Goal: Task Accomplishment & Management: Use online tool/utility

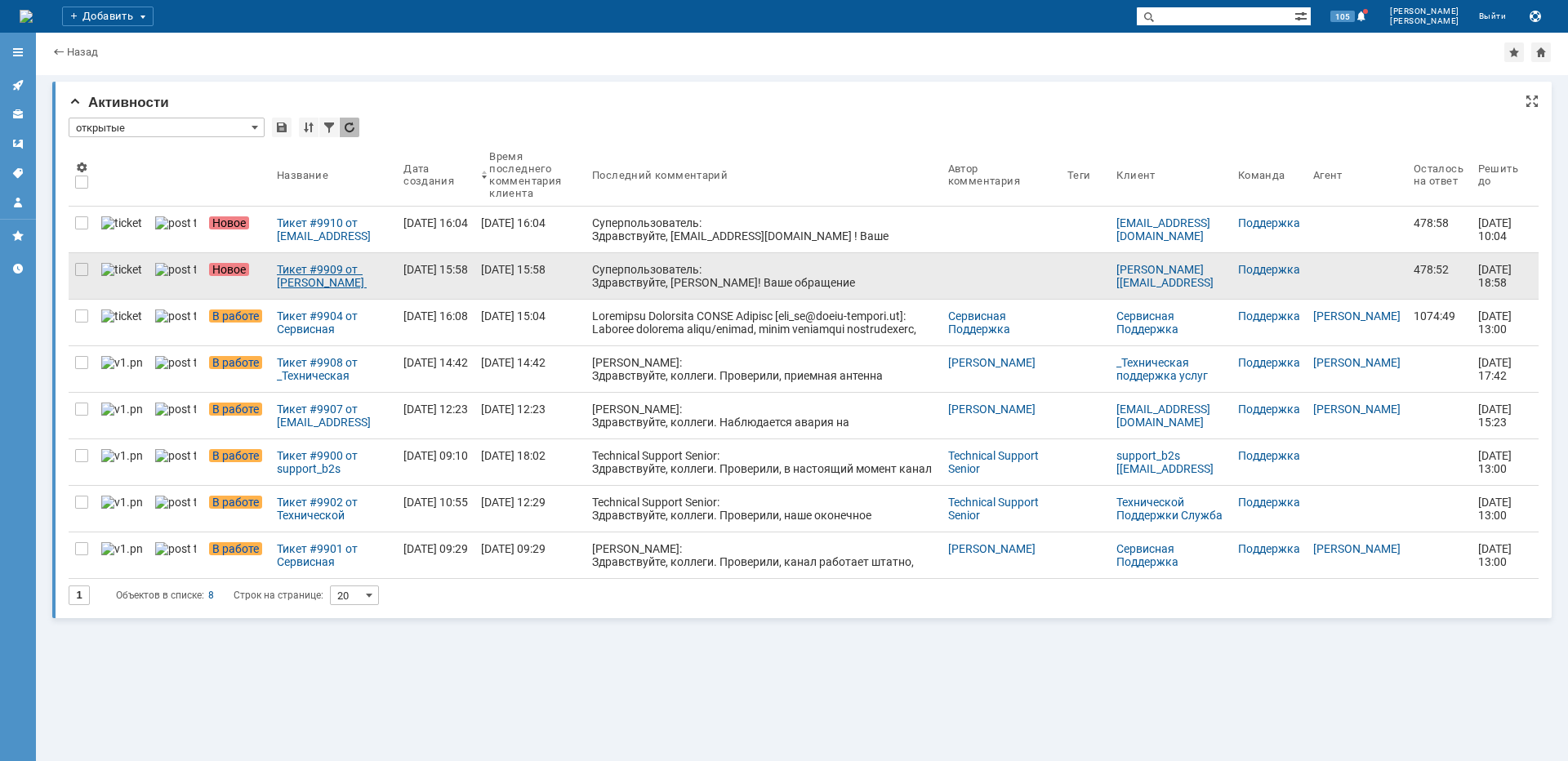
click at [320, 268] on div "Тикет #9909 от [PERSON_NAME] [[EMAIL_ADDRESS][DOMAIN_NAME]] (статус: Новое)" at bounding box center [333, 276] width 113 height 26
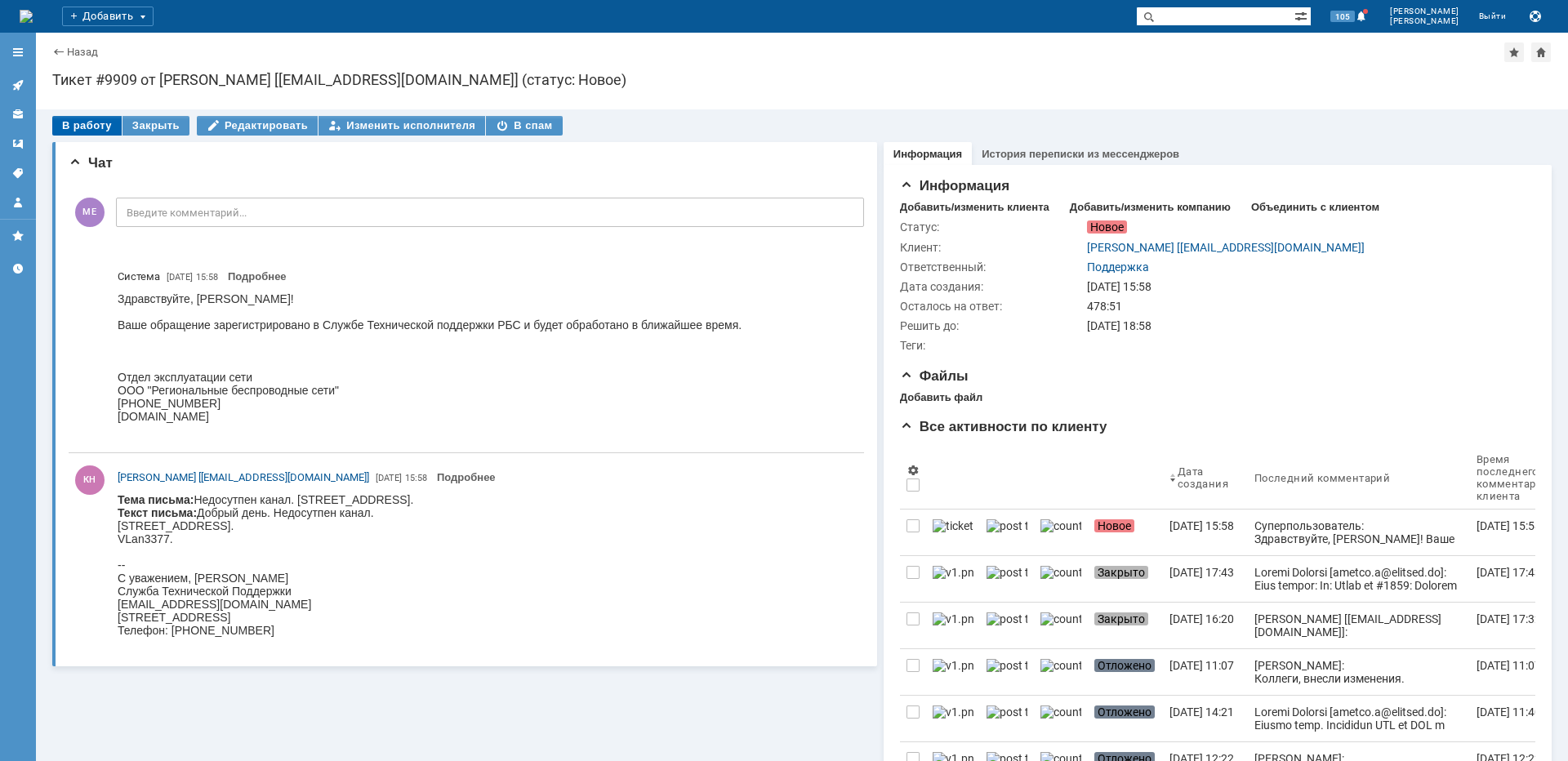
click at [103, 121] on div "В работу" at bounding box center [87, 125] width 70 height 20
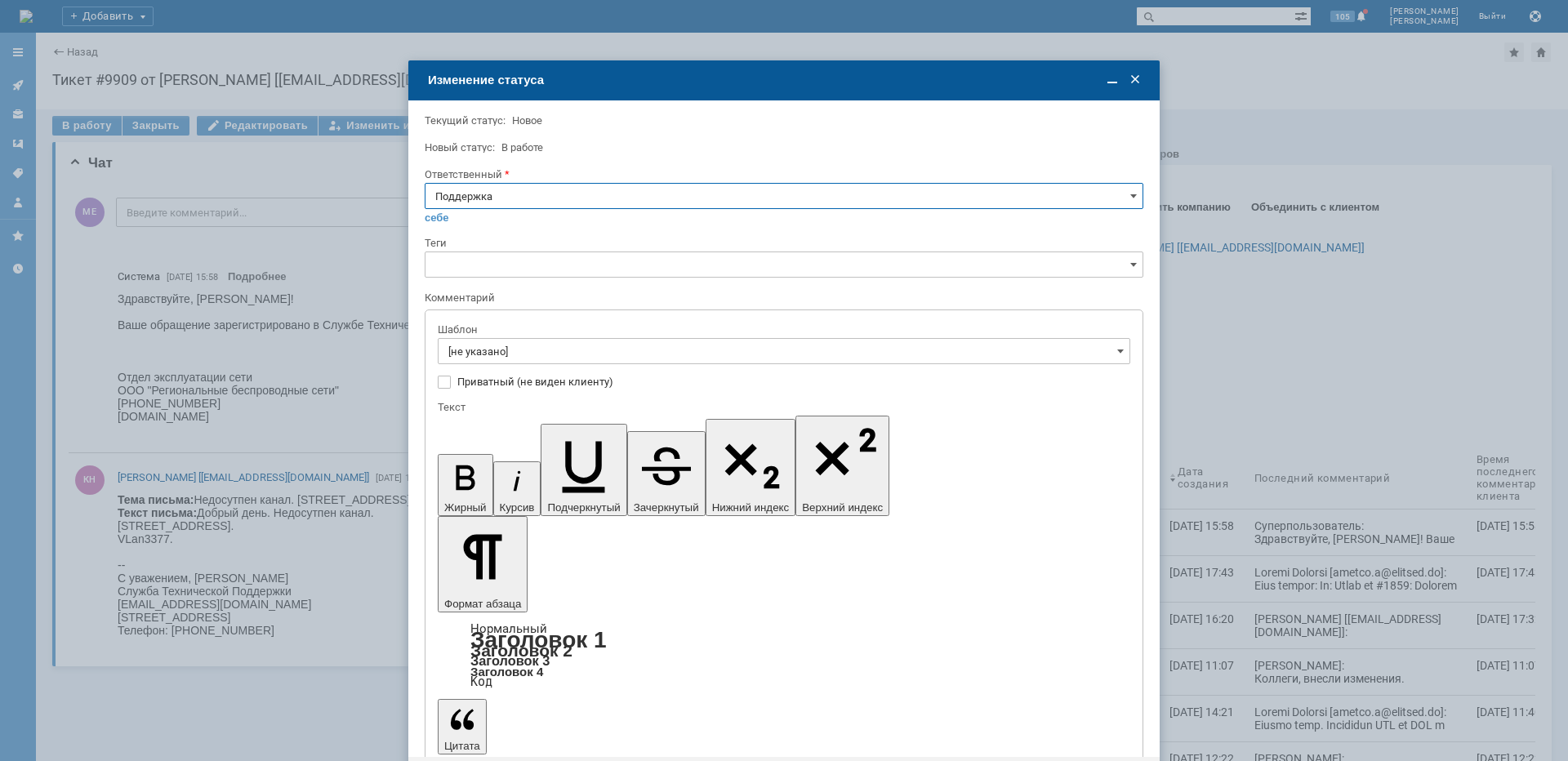
click at [553, 190] on input "Поддержка" at bounding box center [784, 196] width 718 height 26
click at [489, 367] on div "[PERSON_NAME]" at bounding box center [784, 361] width 717 height 26
type input "[PERSON_NAME]"
click at [497, 352] on input "[не указано]" at bounding box center [784, 351] width 692 height 26
type input "[PERSON_NAME]"
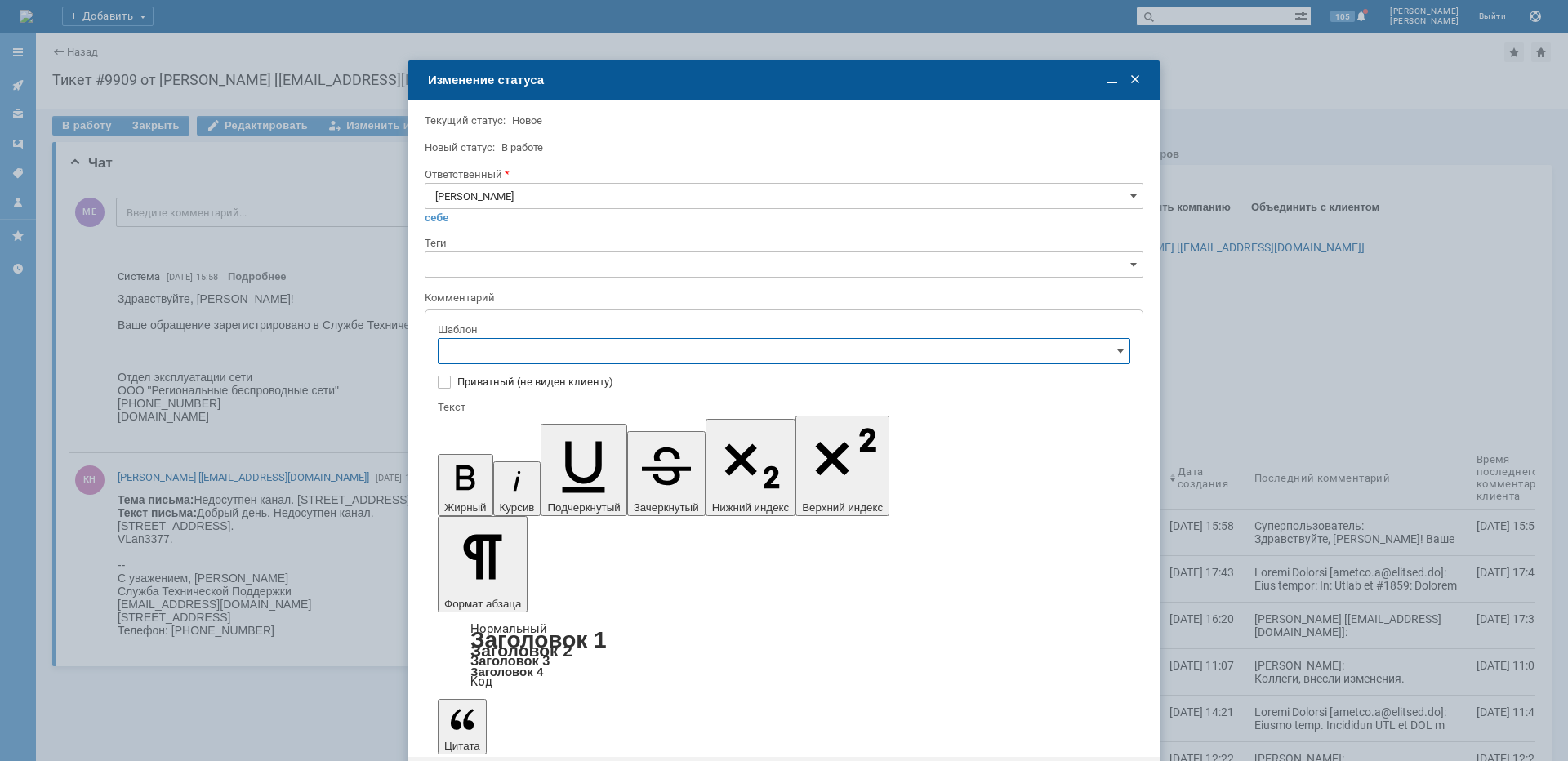
scroll to position [164, 0]
click at [558, 489] on span "[операторы] штатно маки" at bounding box center [784, 487] width 671 height 13
type input "[операторы] штатно маки"
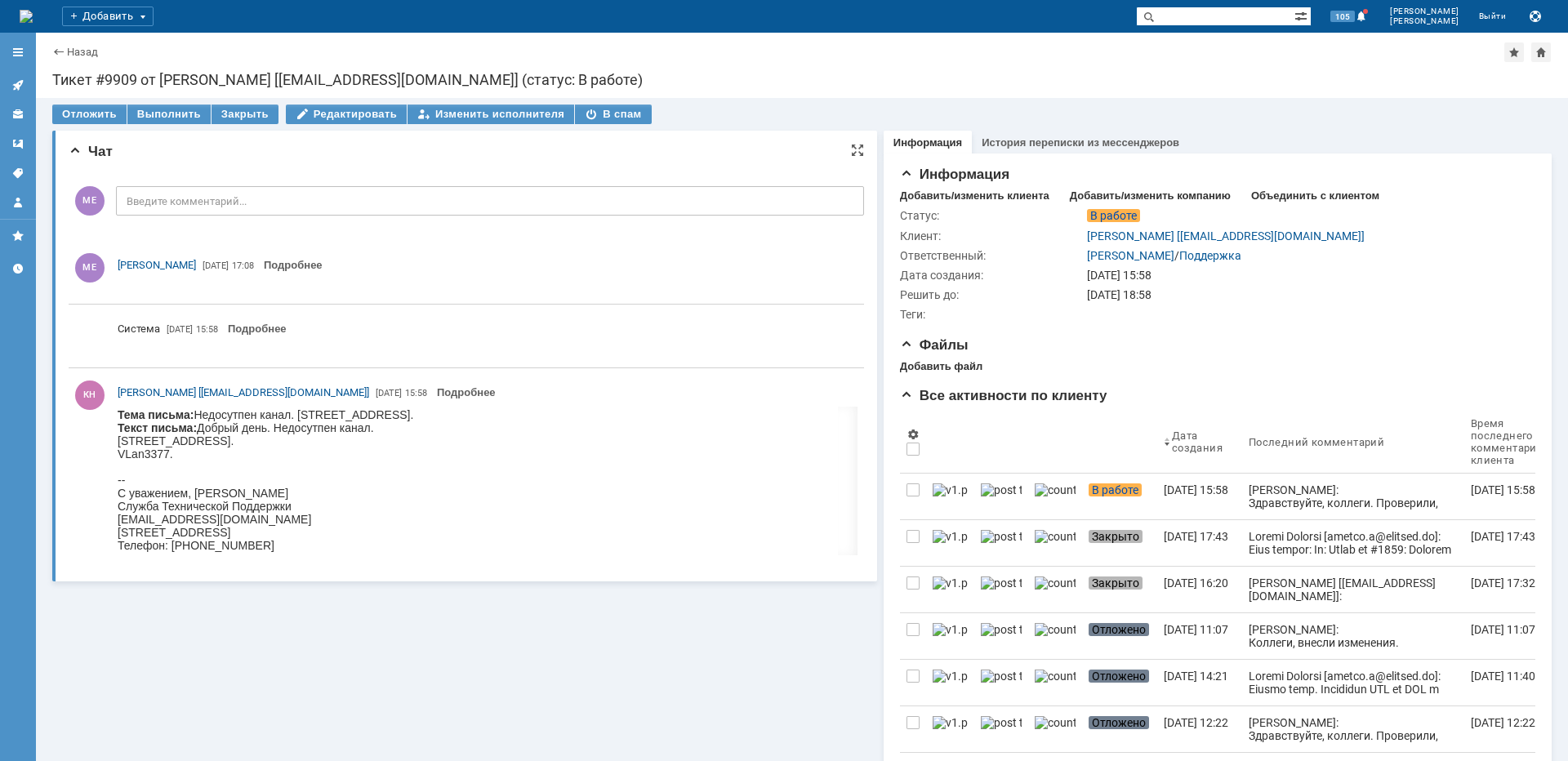
scroll to position [0, 0]
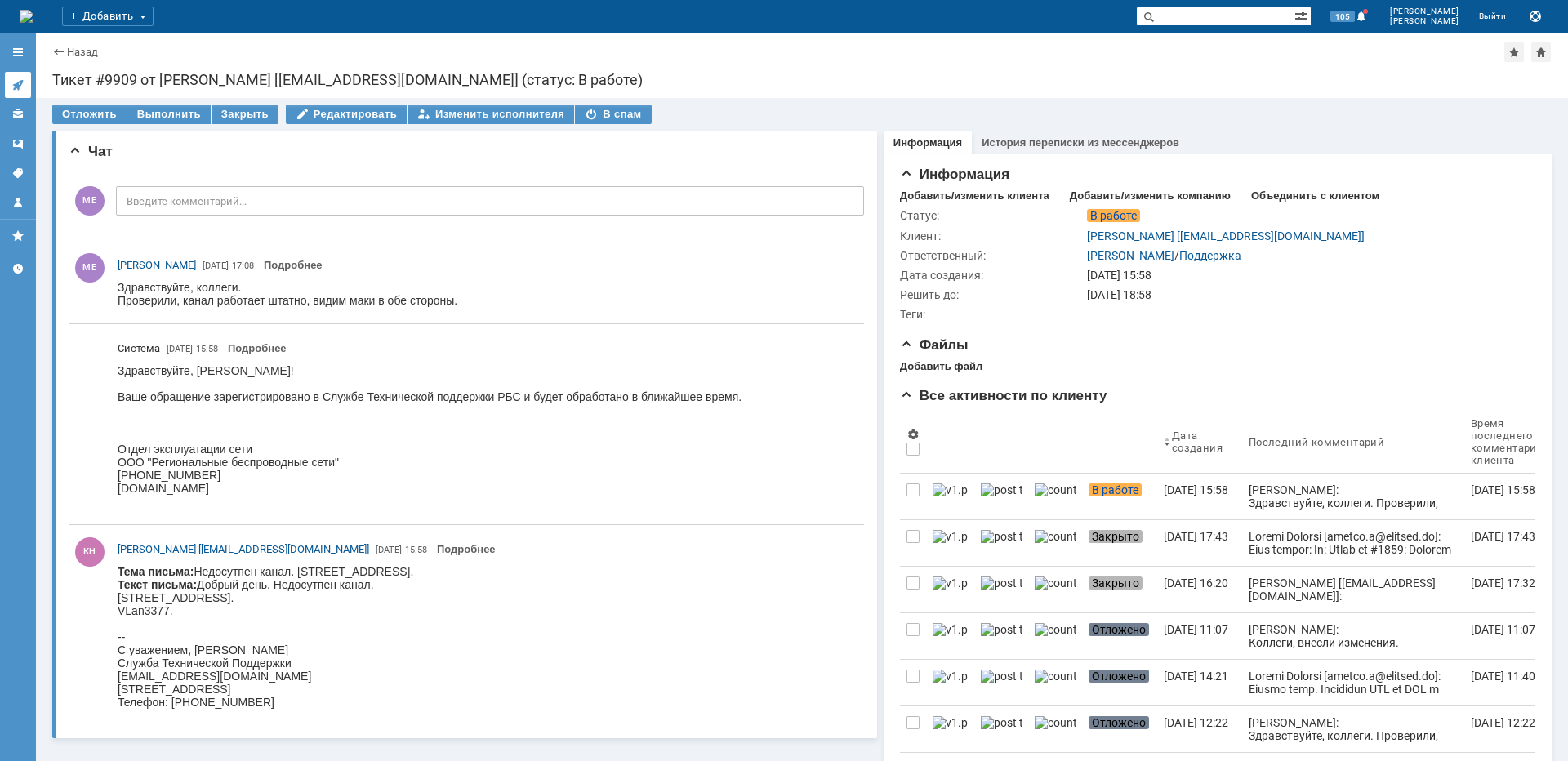
click at [20, 85] on icon at bounding box center [17, 85] width 10 height 10
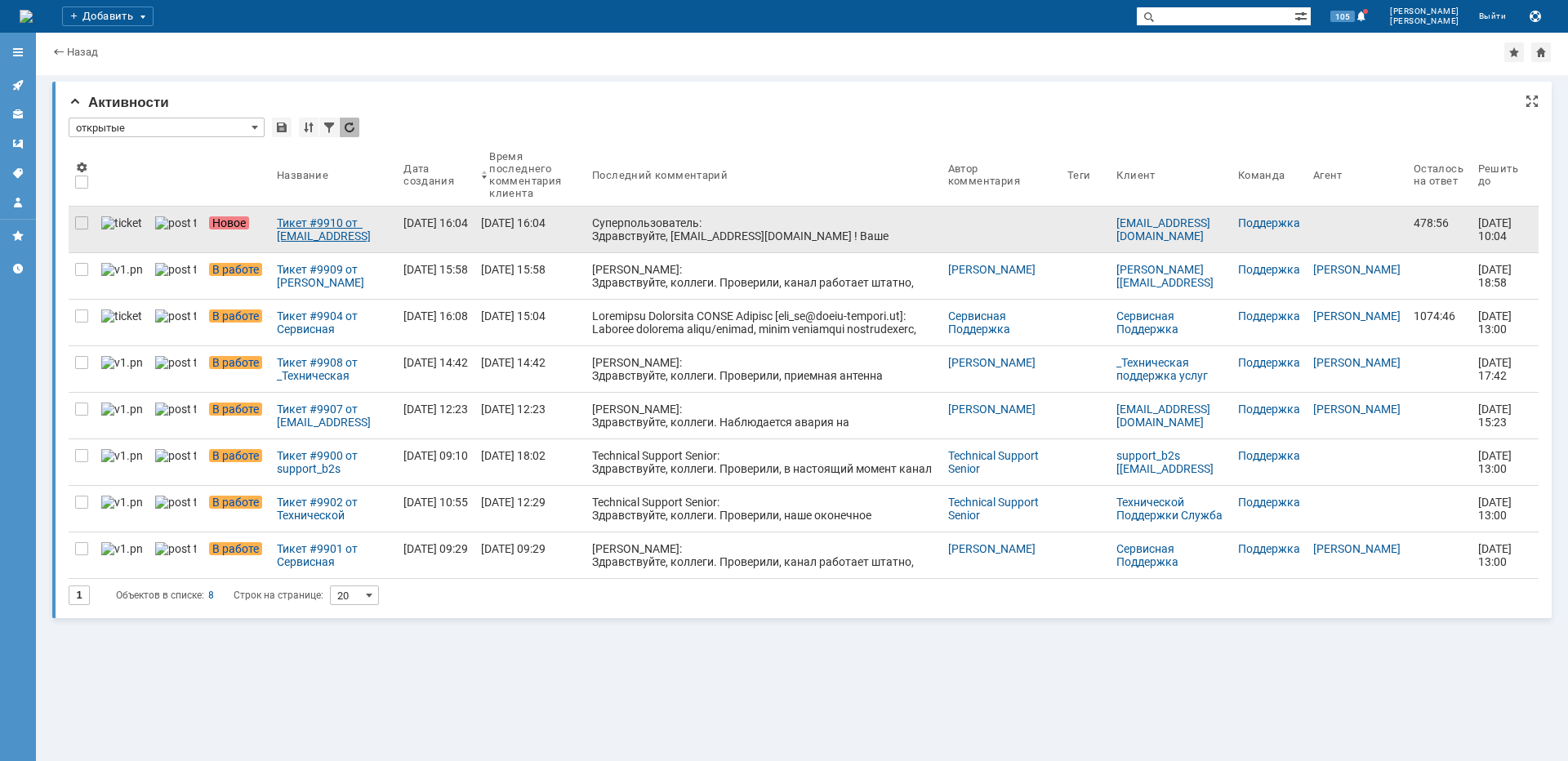
click at [325, 226] on div "Тикет #9910 от [EMAIL_ADDRESS][DOMAIN_NAME] (статус: Новое)" at bounding box center [333, 230] width 113 height 26
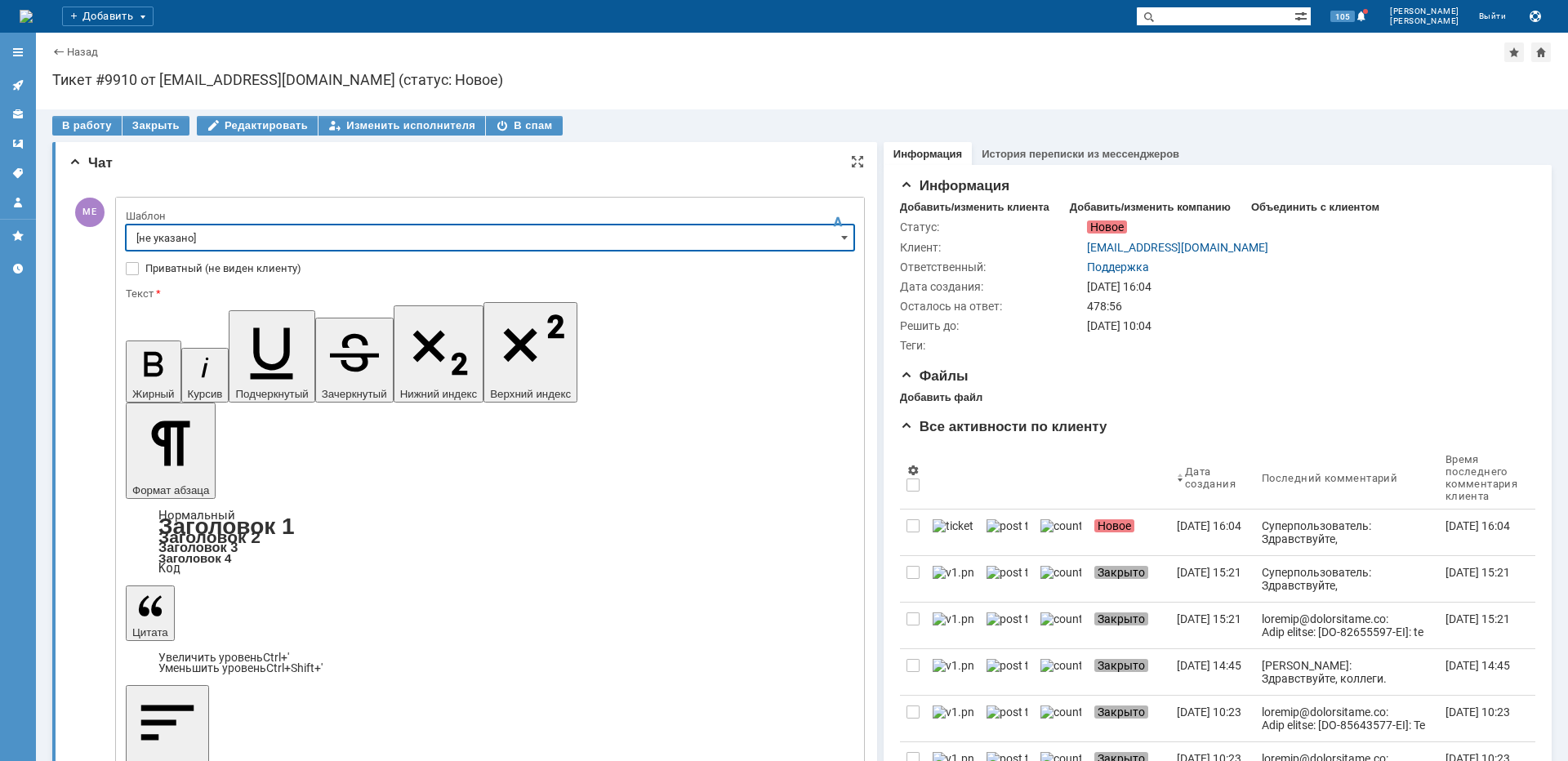
click at [175, 246] on input "[не указано]" at bounding box center [489, 238] width 729 height 26
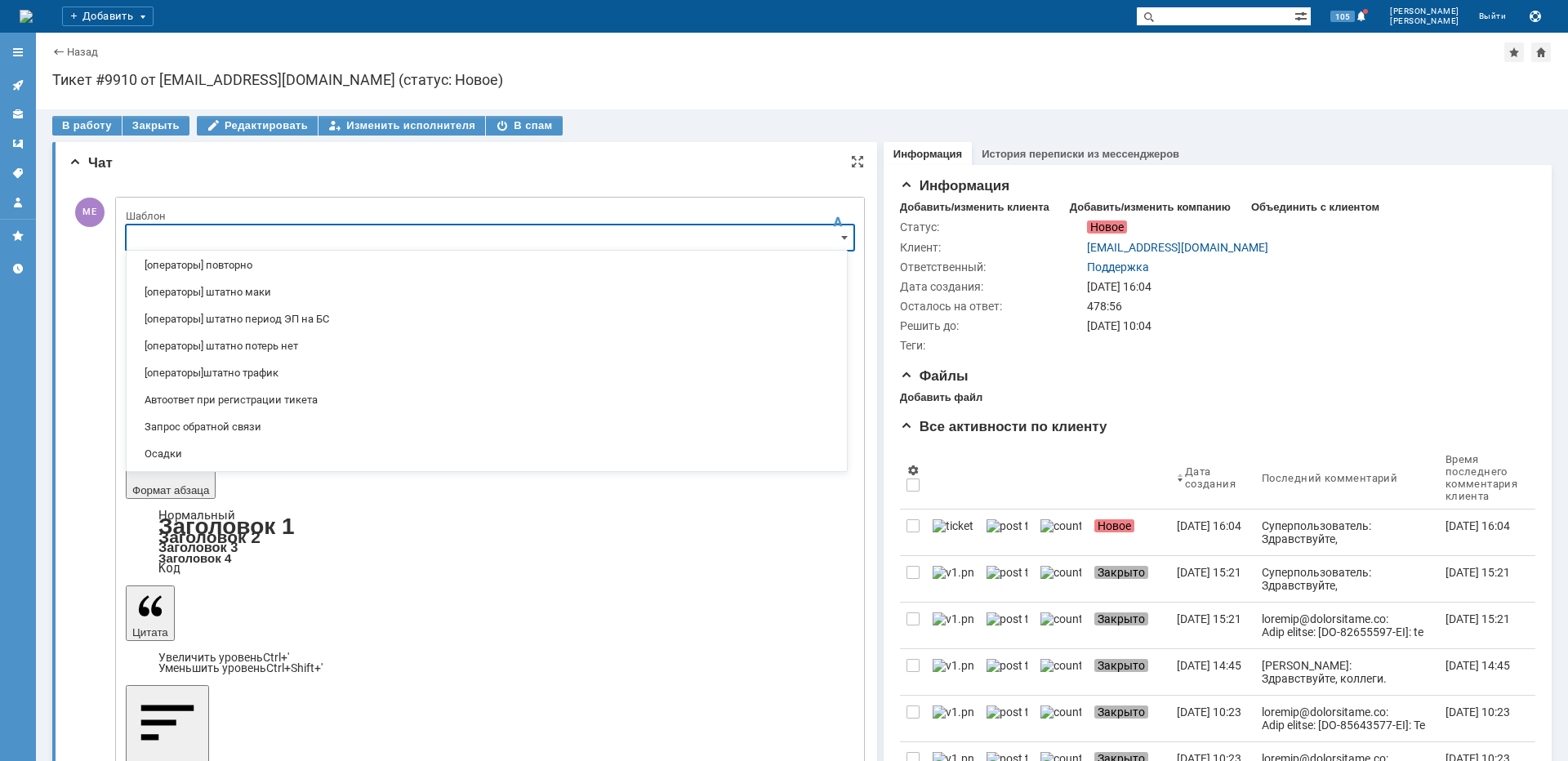
scroll to position [318, 0]
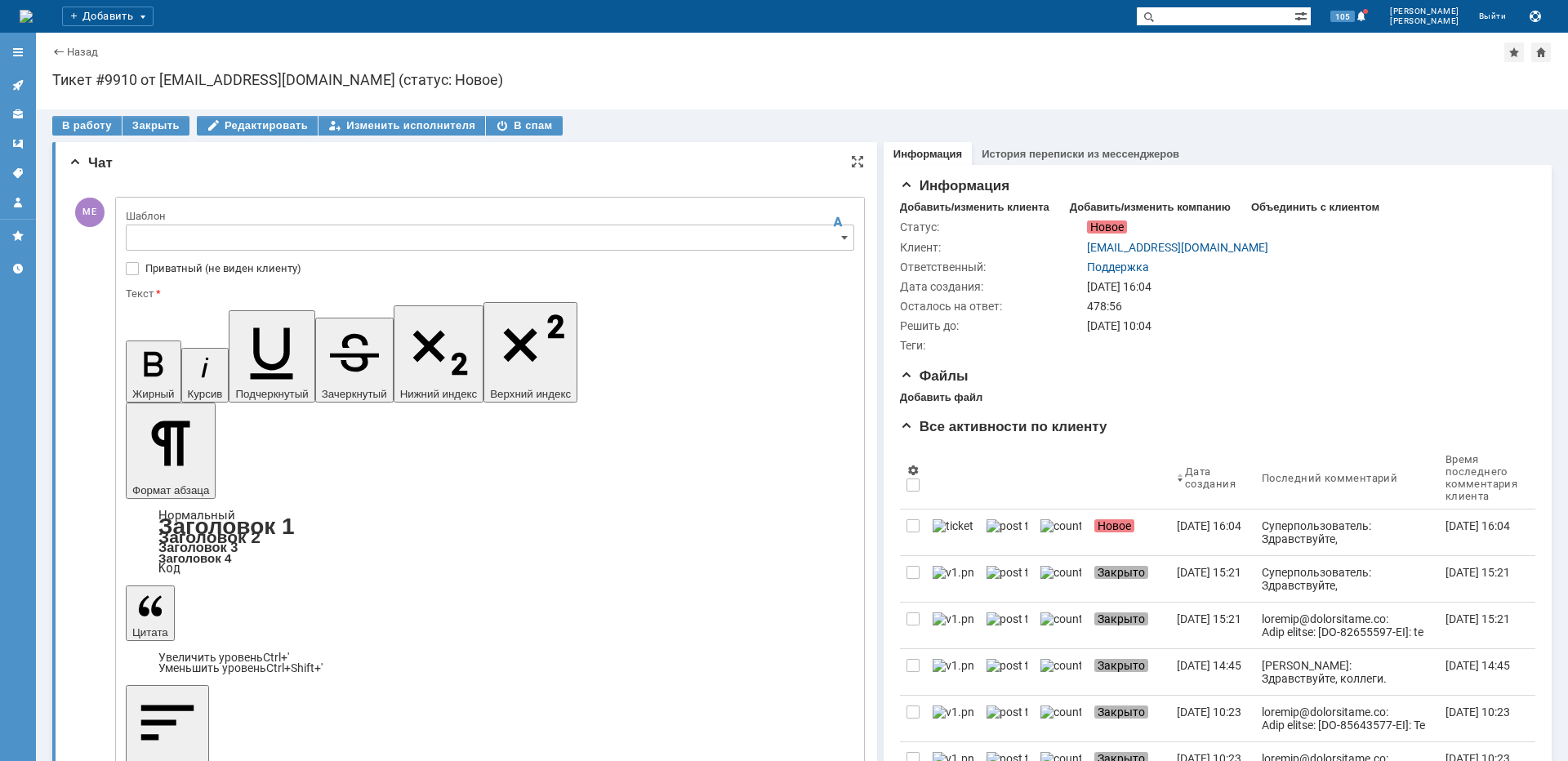
type input "[не указано]"
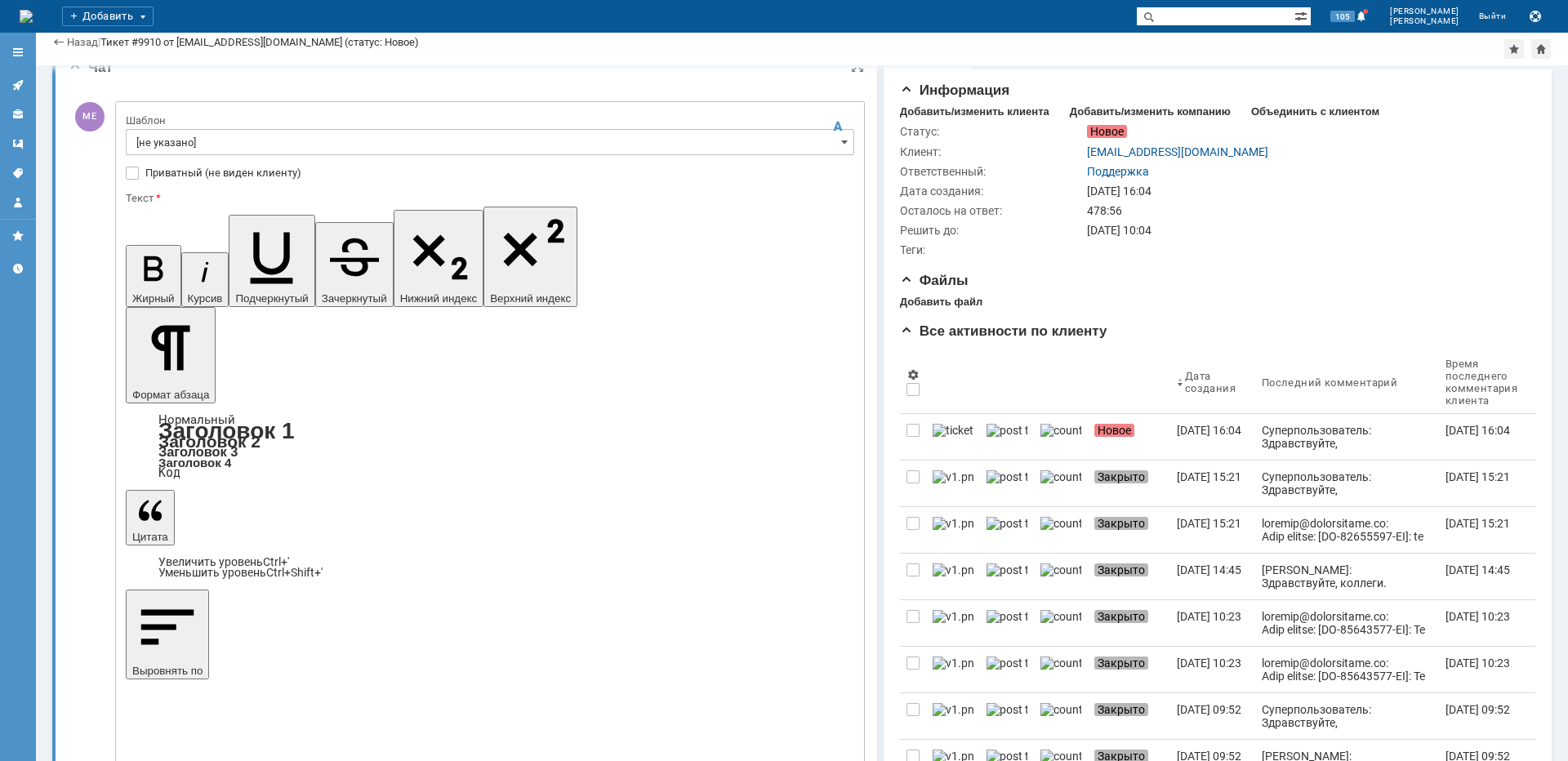
scroll to position [245, 0]
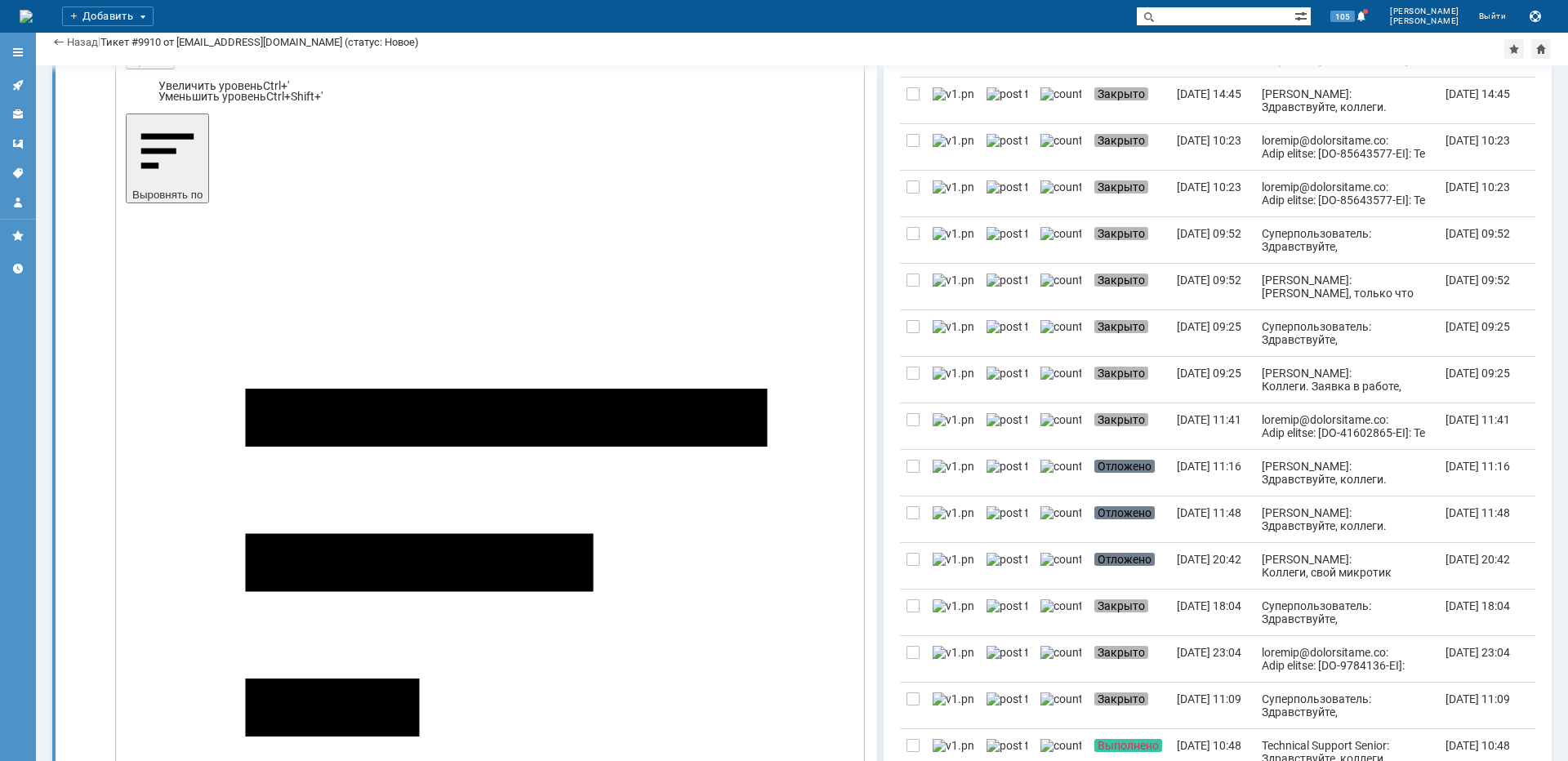
scroll to position [526, 0]
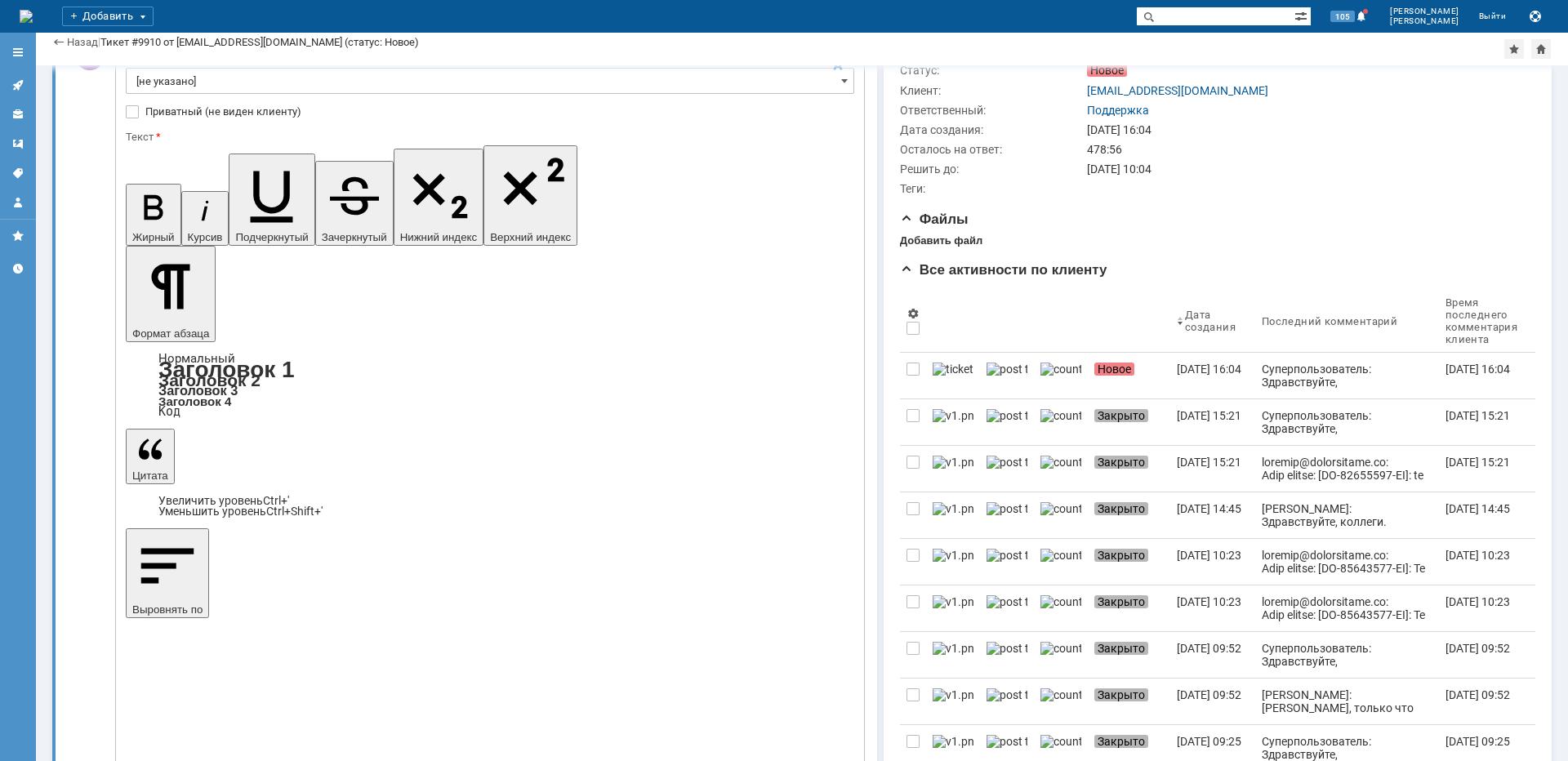
scroll to position [0, 0]
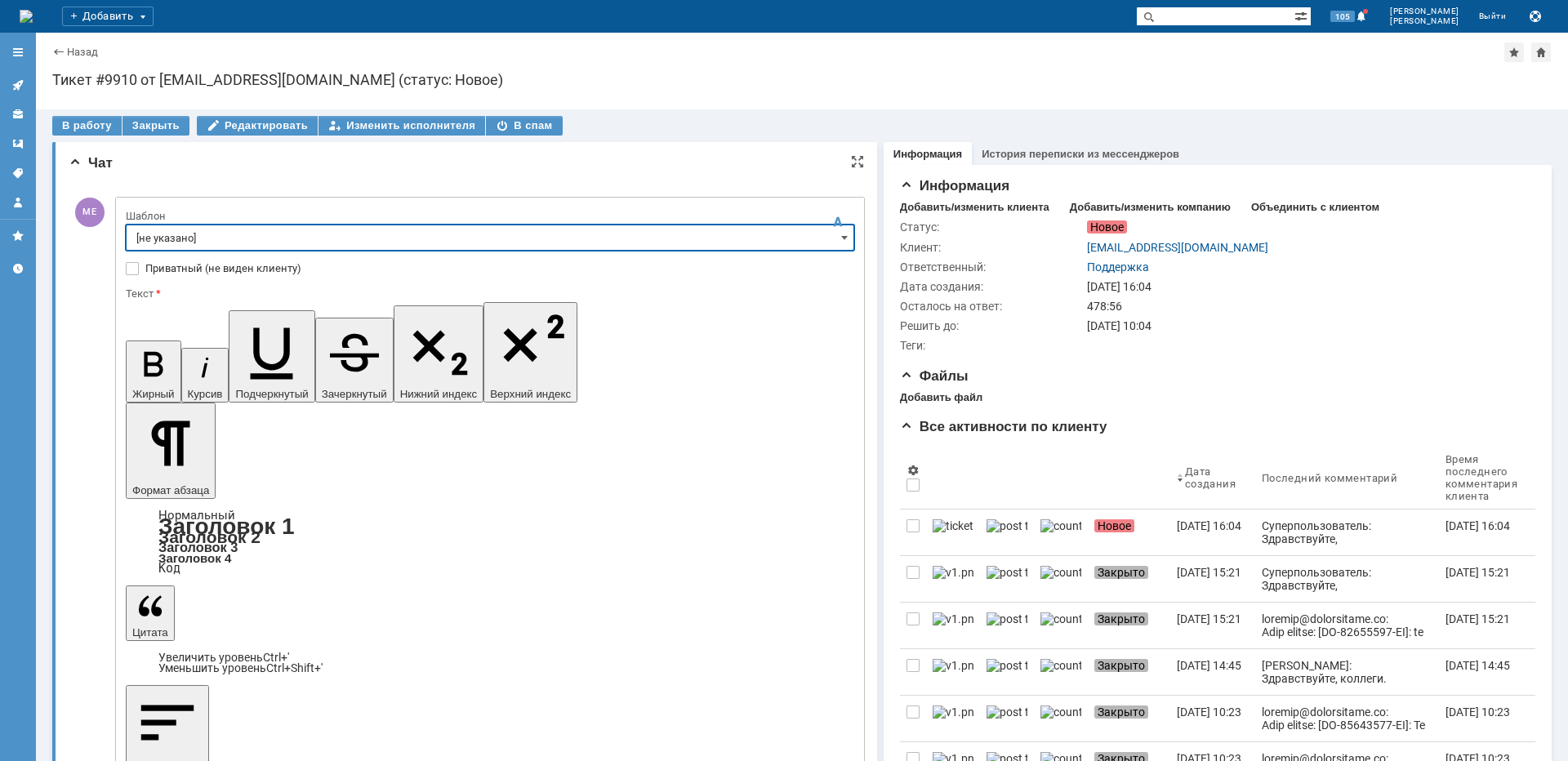
click at [186, 238] on input "[не указано]" at bounding box center [489, 238] width 729 height 26
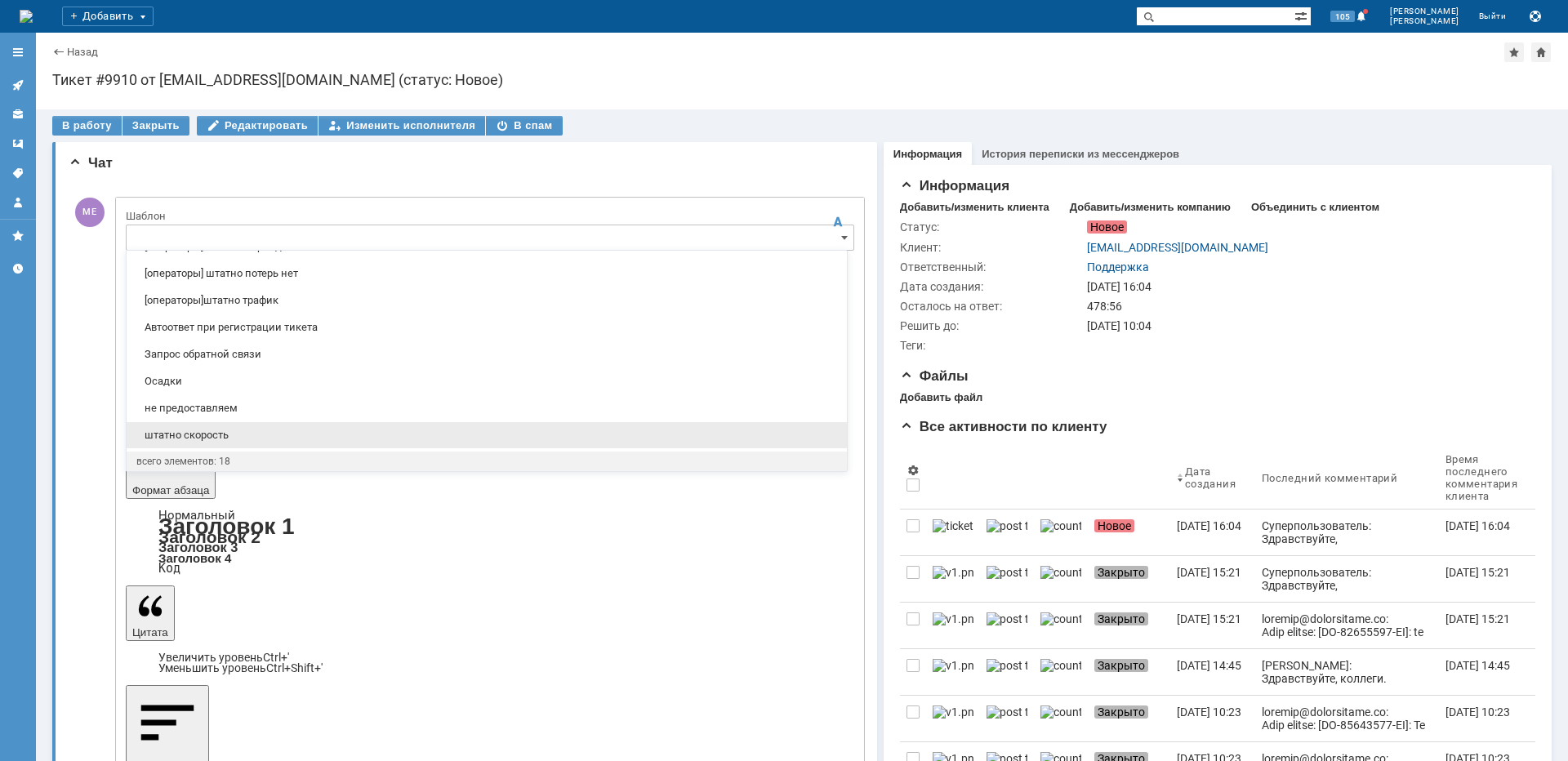
click at [238, 434] on span "штатно скорость" at bounding box center [487, 434] width 701 height 13
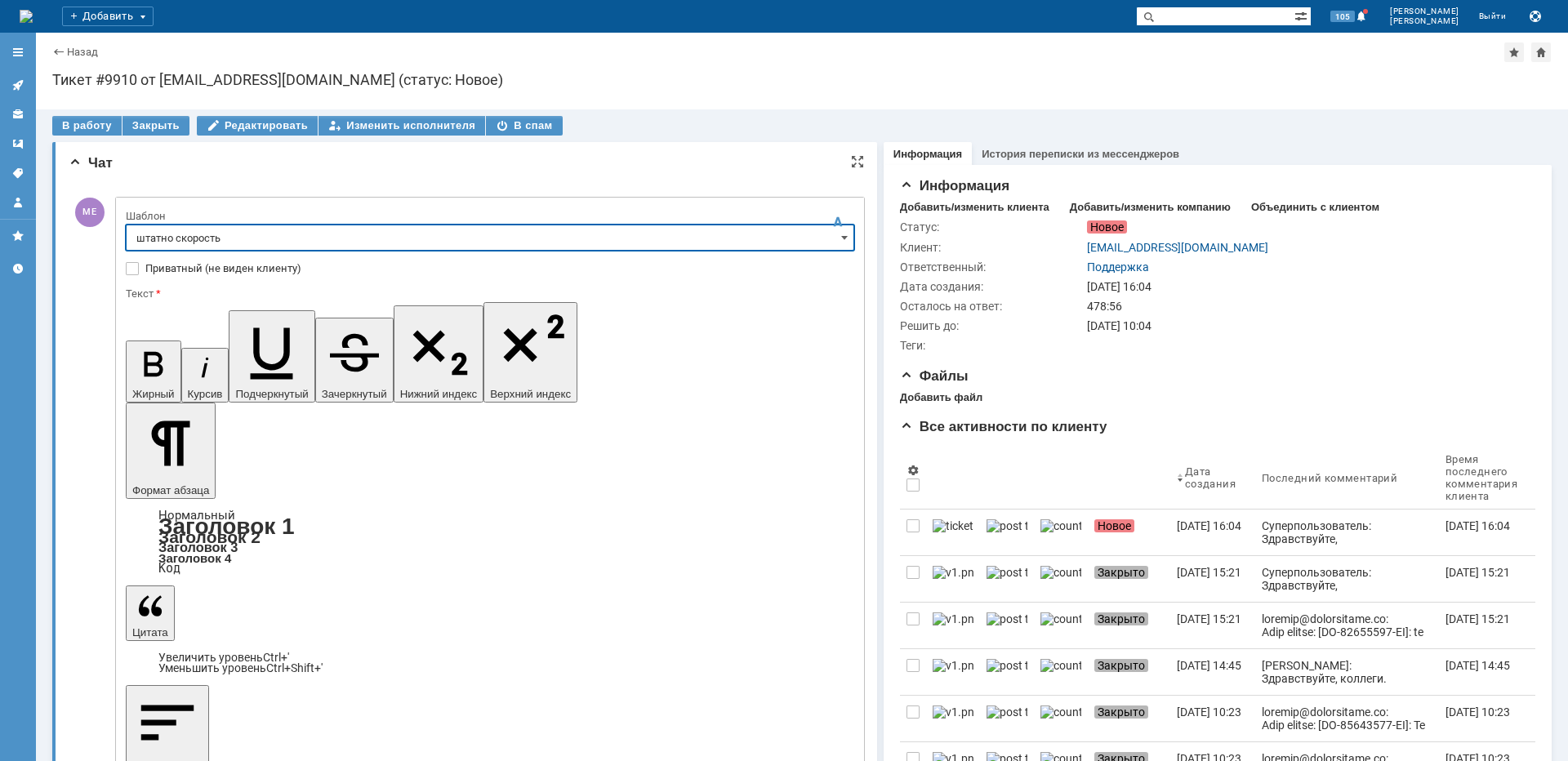
type input "штатно скорость"
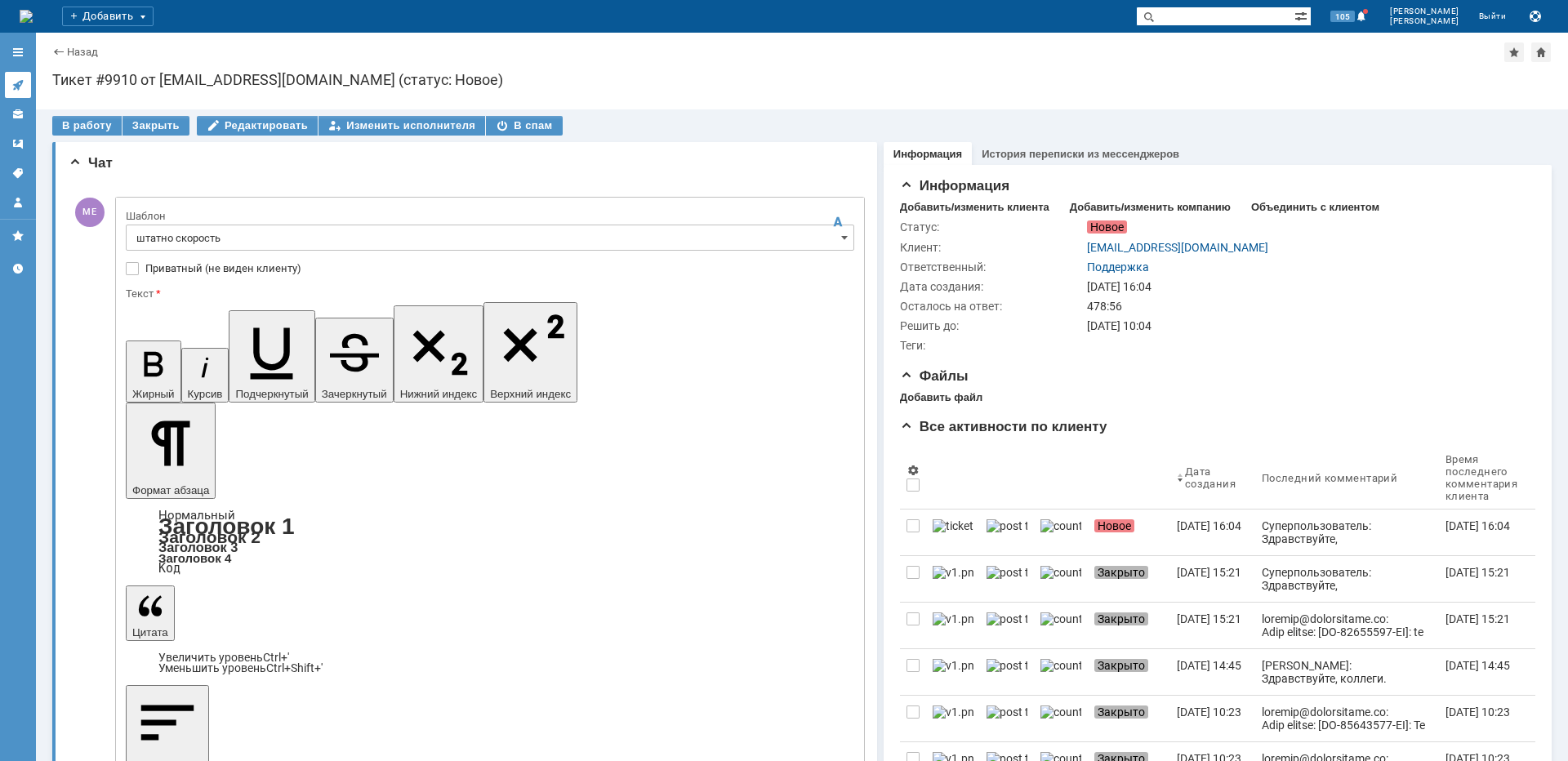
click at [15, 81] on icon at bounding box center [17, 84] width 13 height 13
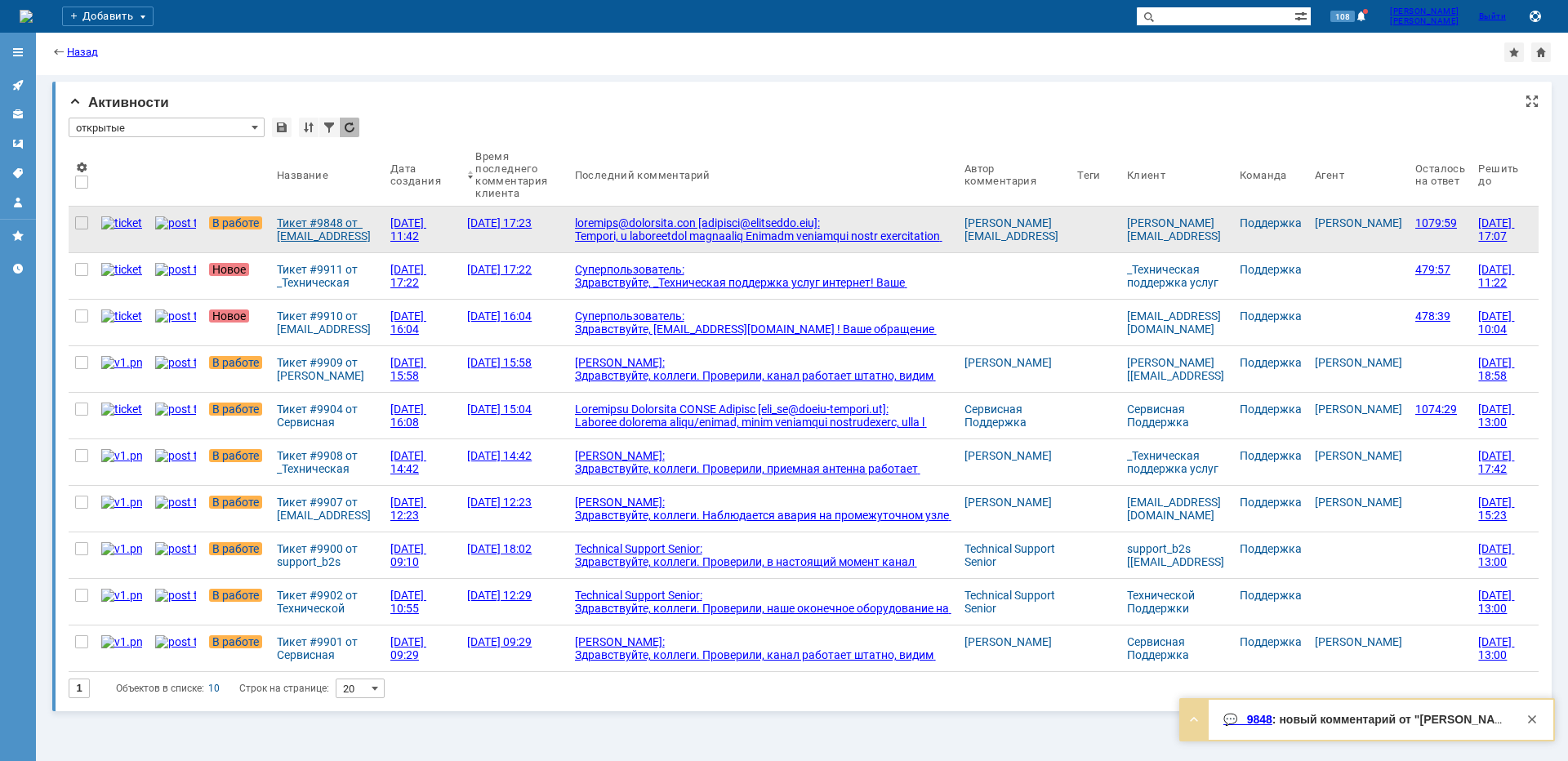
click at [335, 216] on link "Тикет #9848 от [EMAIL_ADDRESS][DOMAIN_NAME] [[PERSON_NAME][EMAIL_ADDRESS][DOMAI…" at bounding box center [326, 229] width 113 height 46
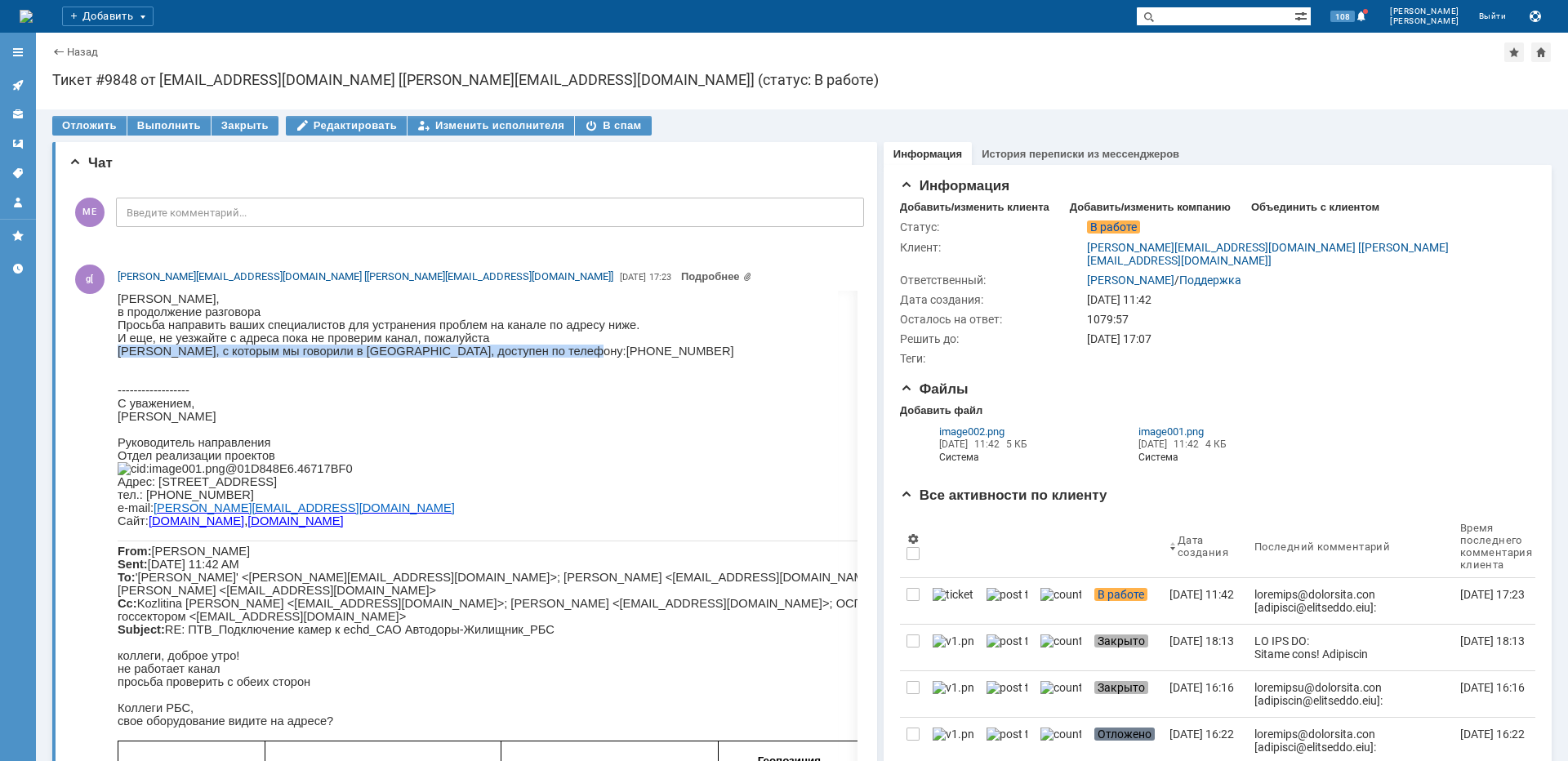
drag, startPoint x: 531, startPoint y: 360, endPoint x: 120, endPoint y: 360, distance: 411.0
click at [120, 358] on p "[PERSON_NAME], с которым мы говорили в [GEOGRAPHIC_DATA], доступен по телефону:…" at bounding box center [710, 351] width 1184 height 13
copy span "[PERSON_NAME], с которым мы говорили в [GEOGRAPHIC_DATA], доступен по телефону:…"
click at [20, 84] on icon at bounding box center [17, 84] width 13 height 13
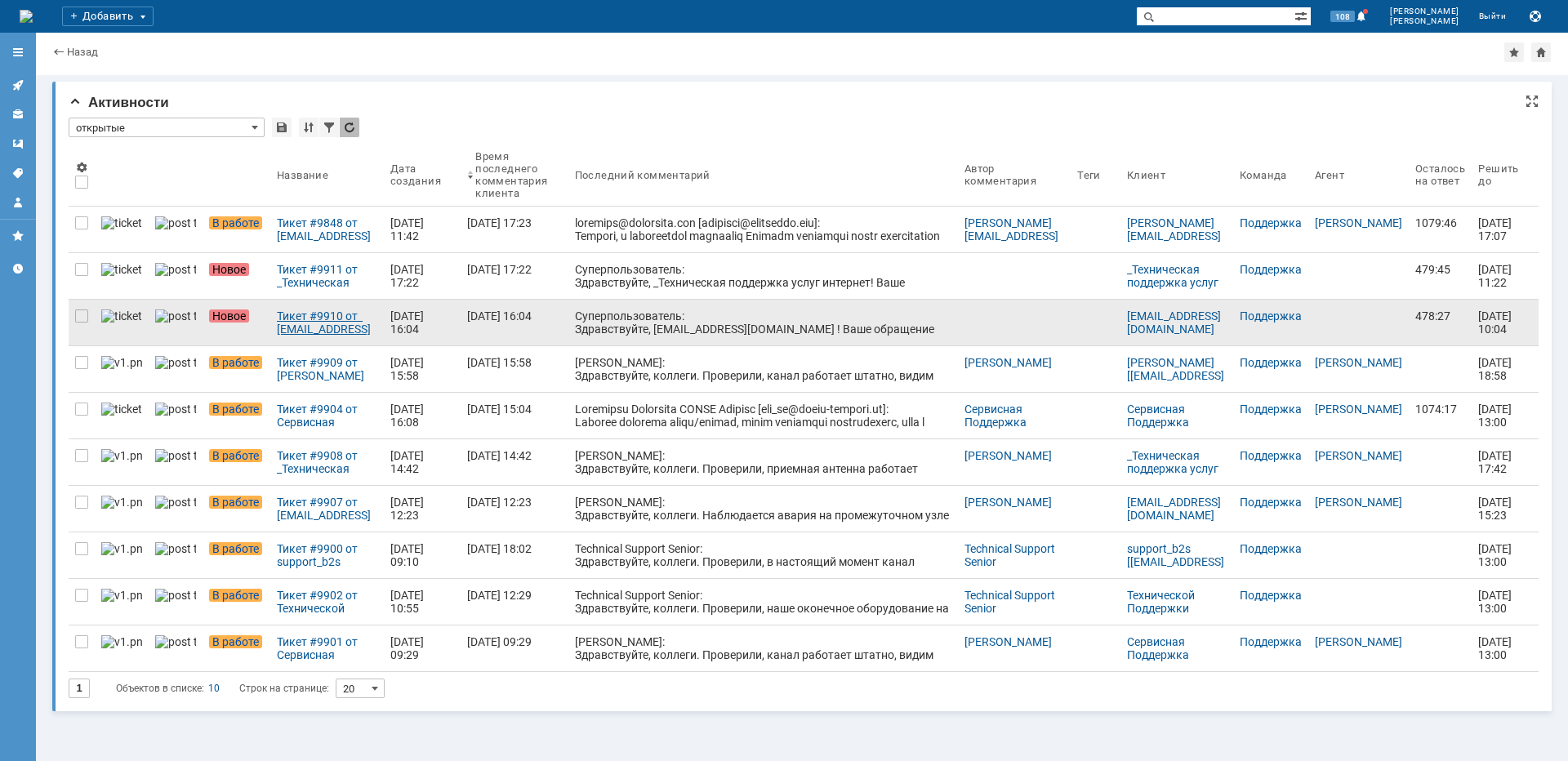
click at [312, 328] on div "Тикет #9910 от [EMAIL_ADDRESS][DOMAIN_NAME] (статус: Новое)" at bounding box center [326, 322] width 100 height 26
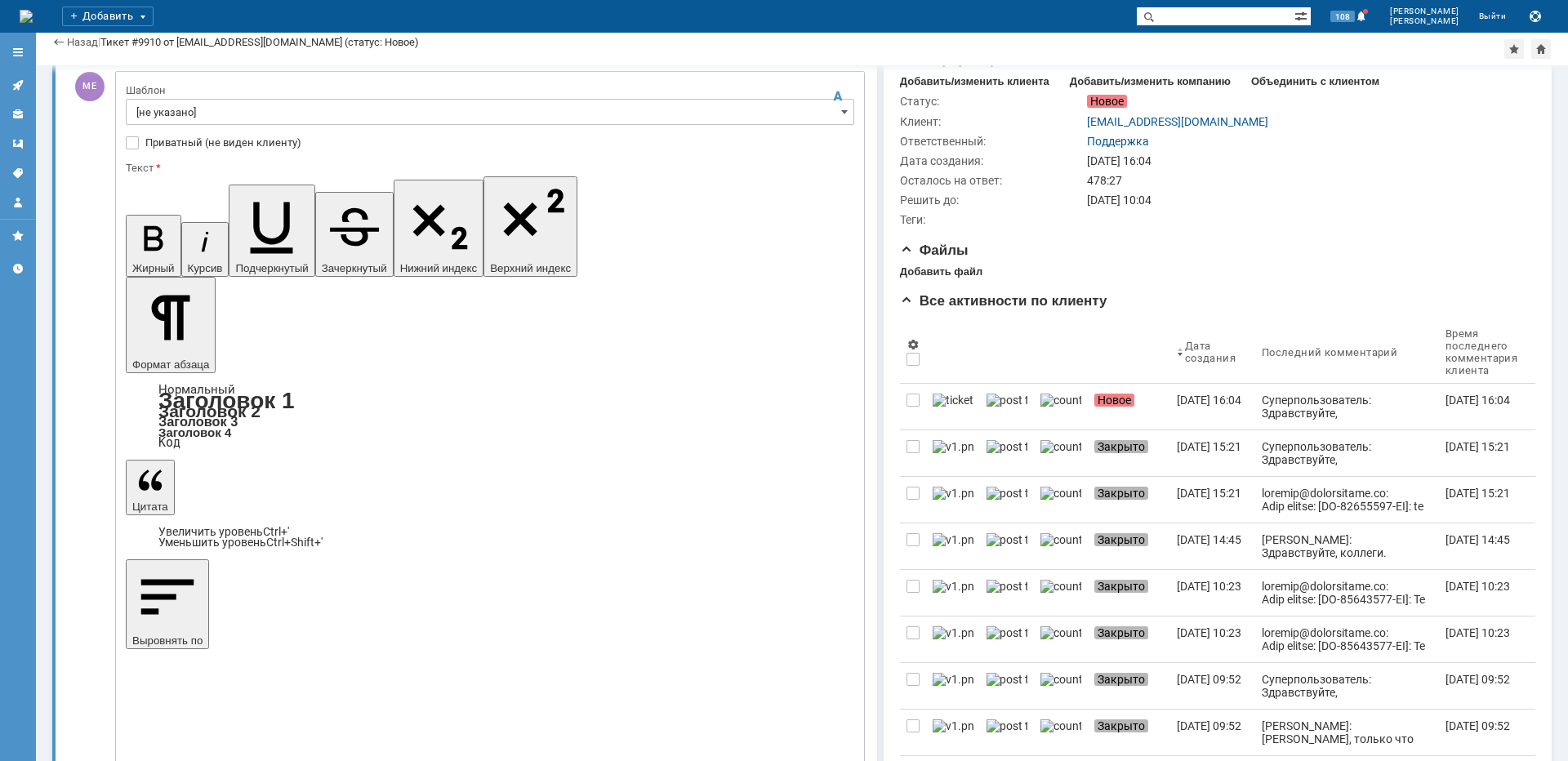
click at [276, 104] on input "[не указано]" at bounding box center [489, 111] width 729 height 26
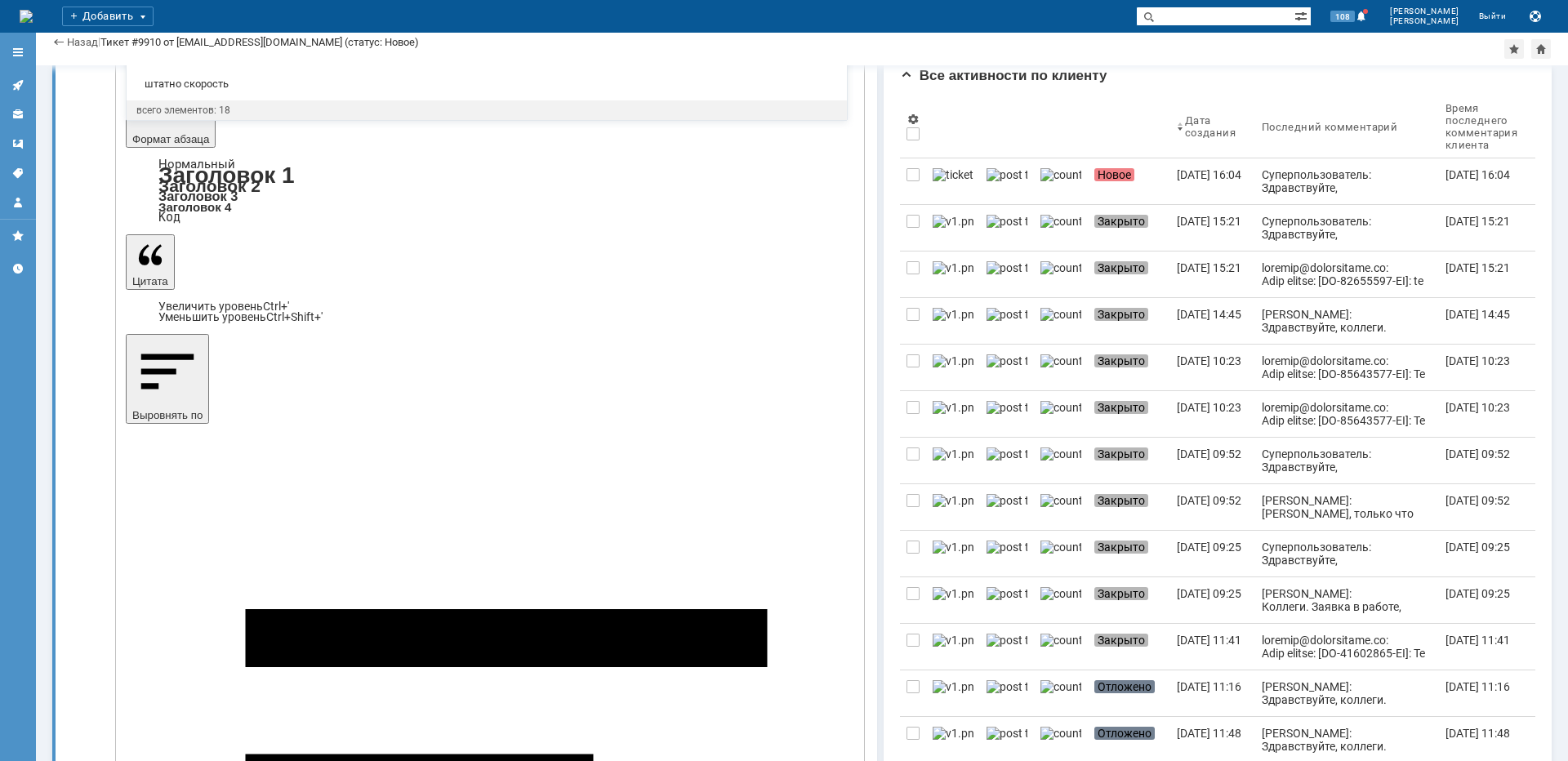
scroll to position [164, 0]
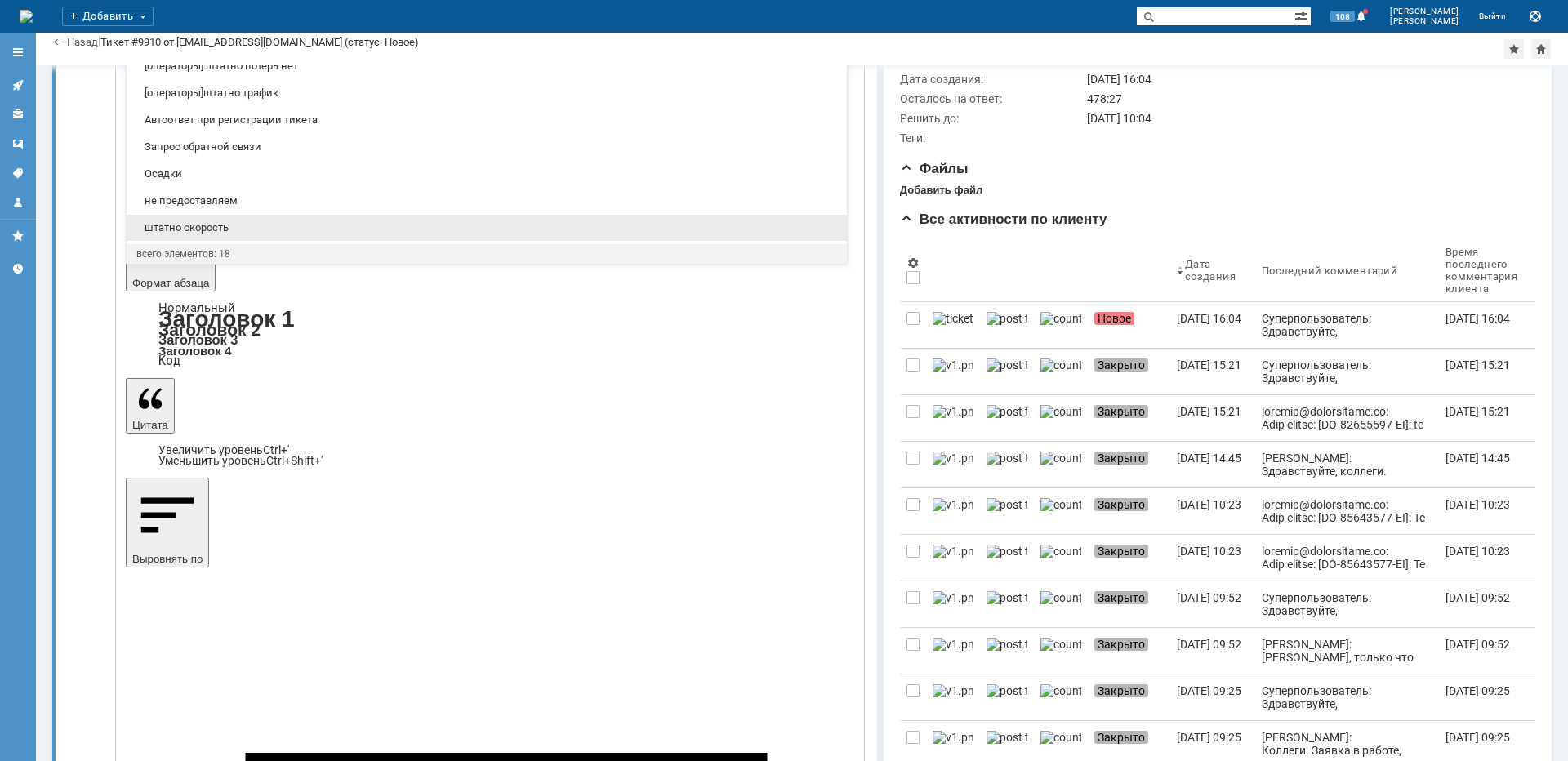
click at [227, 231] on span "штатно скорость" at bounding box center [487, 227] width 701 height 13
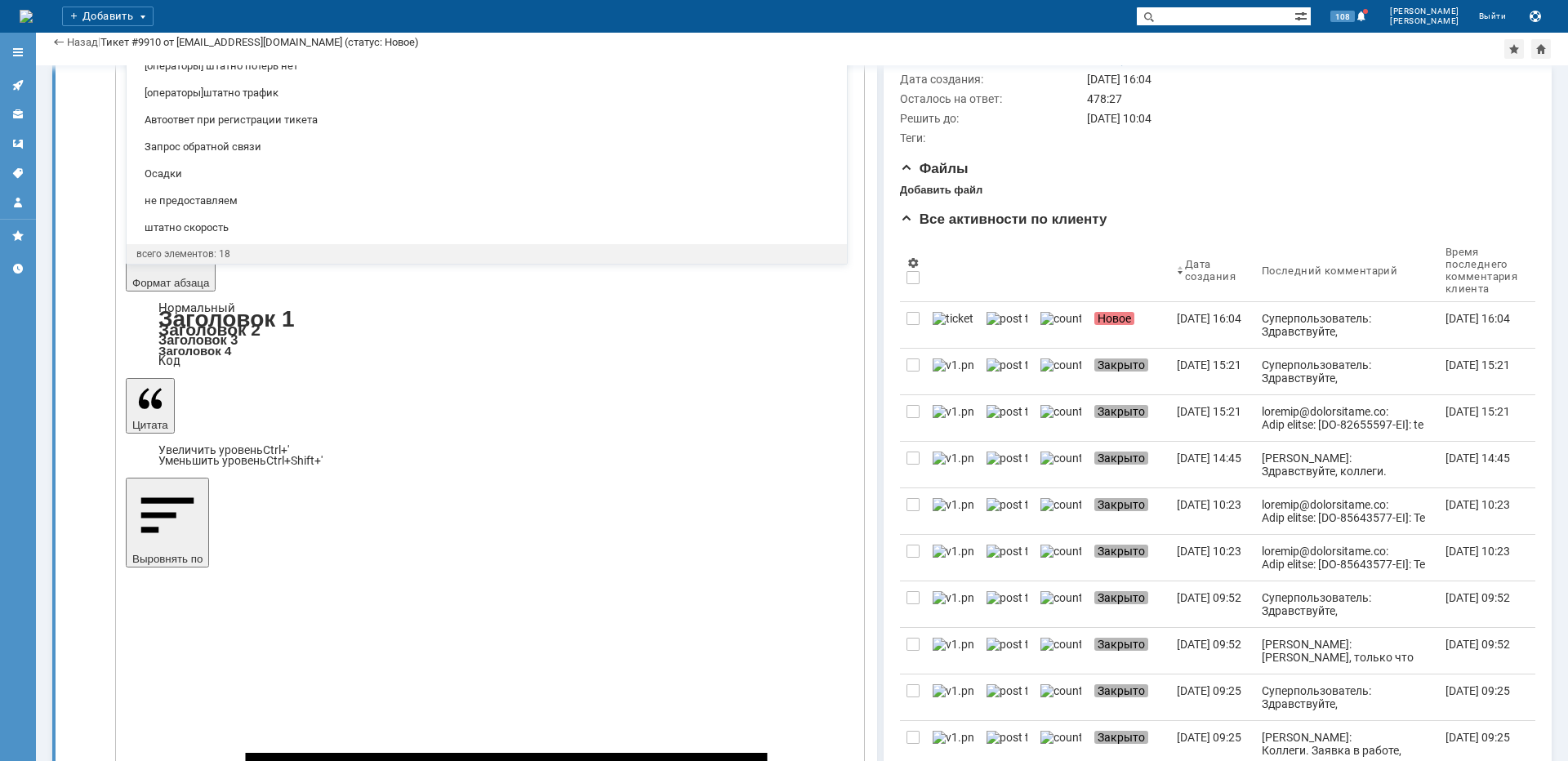
scroll to position [0, 0]
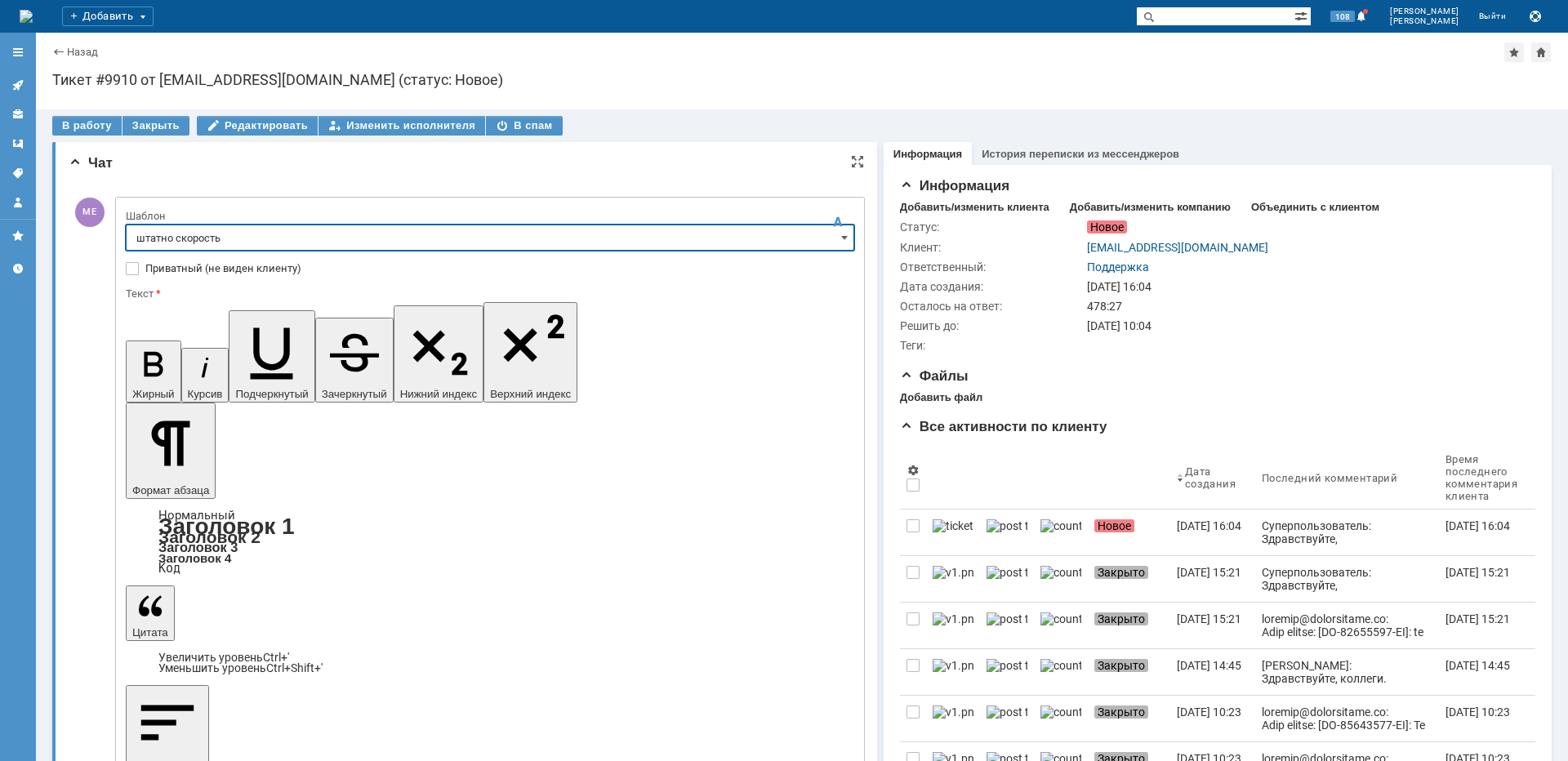
type input "штатно скорость"
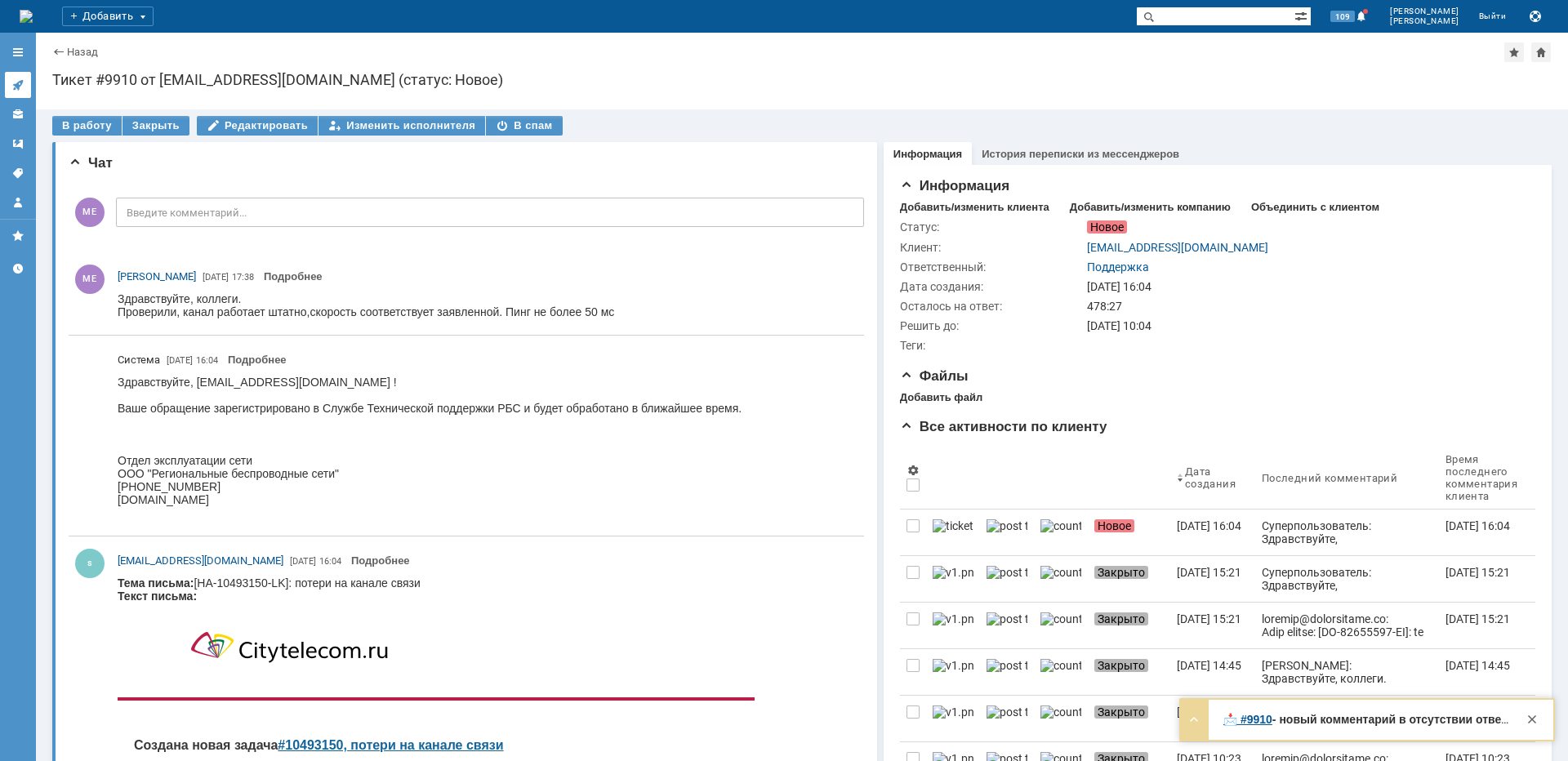
click at [10, 84] on link at bounding box center [18, 85] width 26 height 26
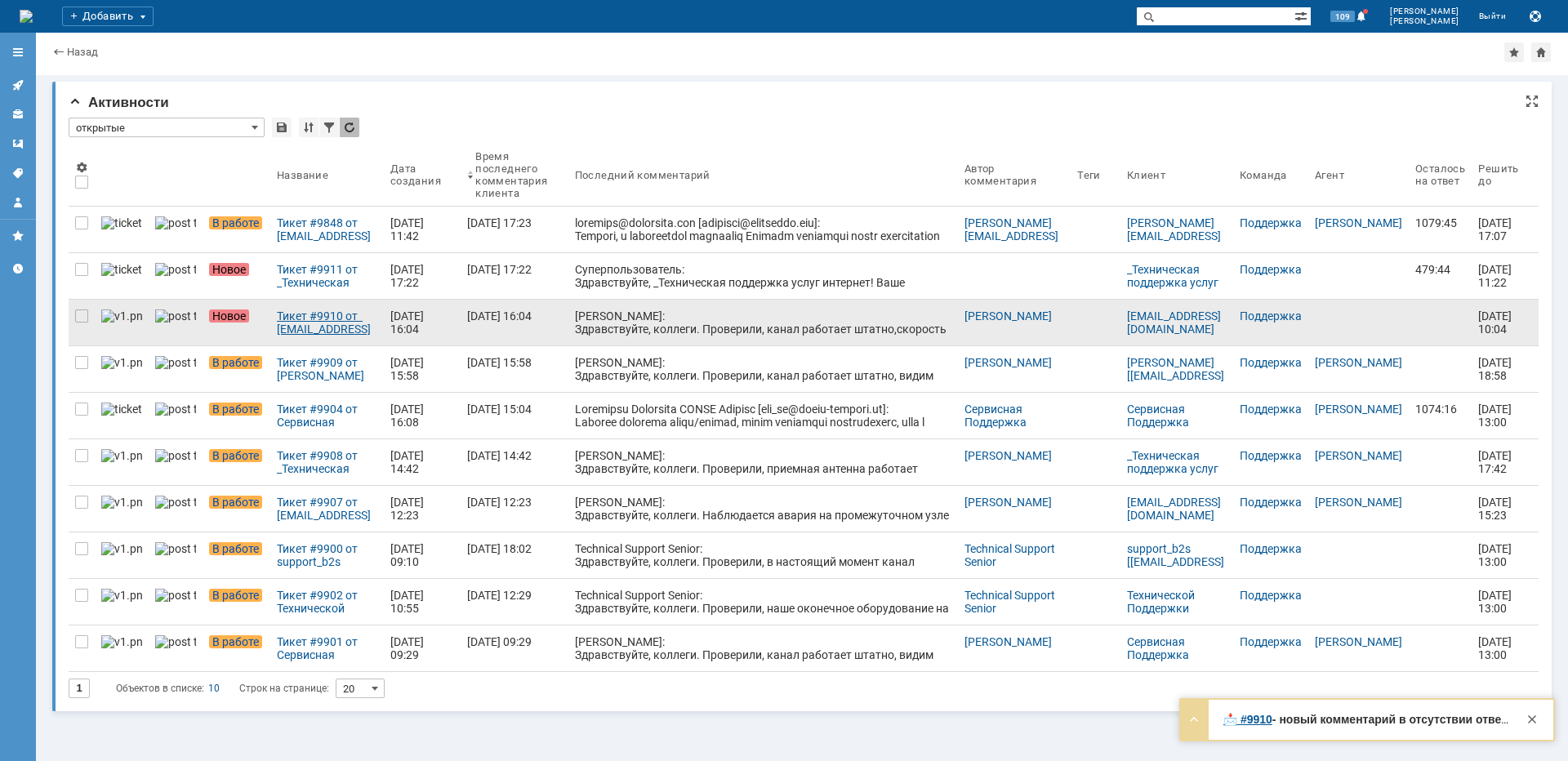
click at [289, 327] on div "Тикет #9910 от [EMAIL_ADDRESS][DOMAIN_NAME] (статус: Новое)" at bounding box center [326, 322] width 100 height 26
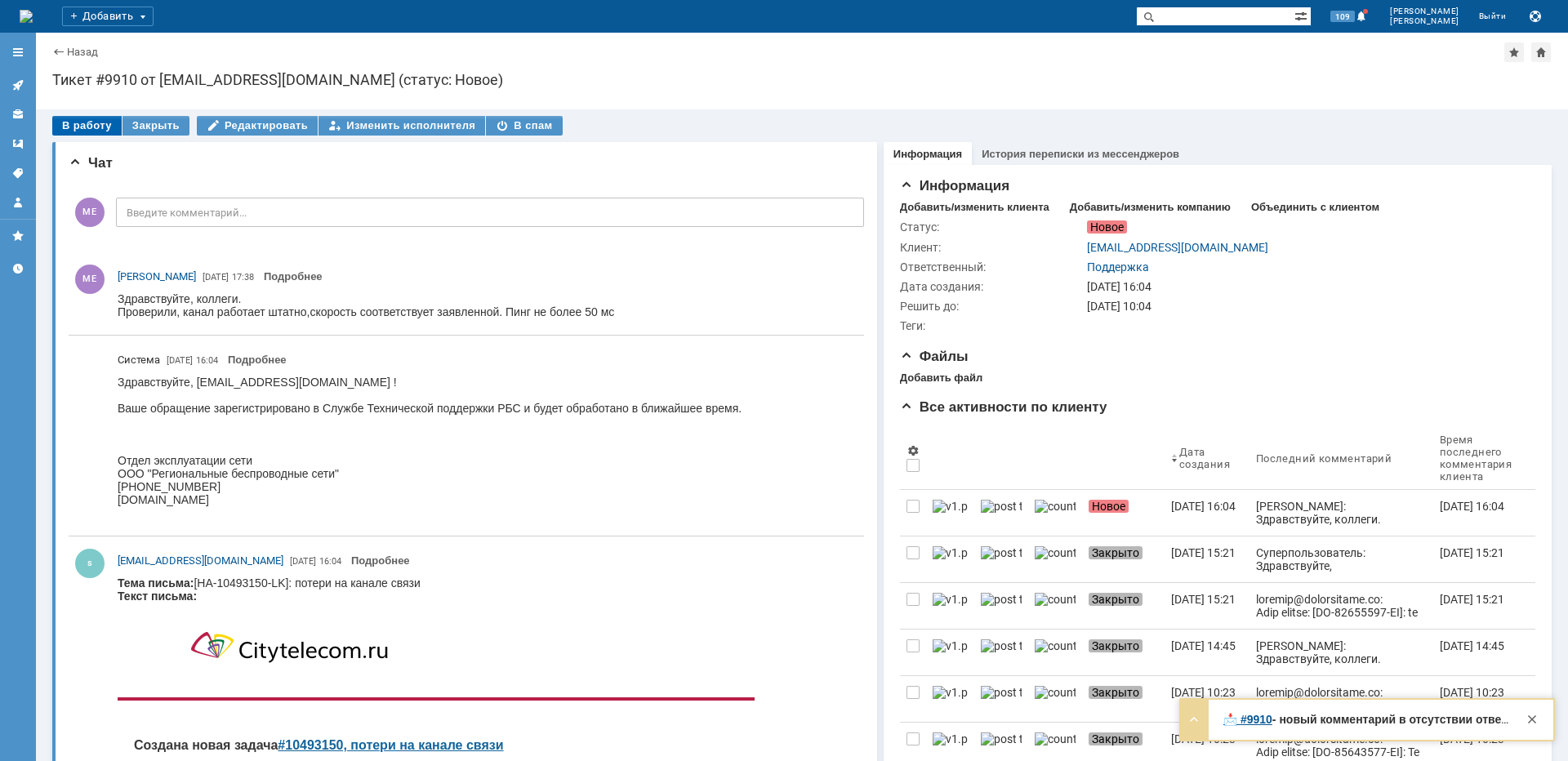
click at [98, 125] on div "В работу" at bounding box center [87, 125] width 70 height 20
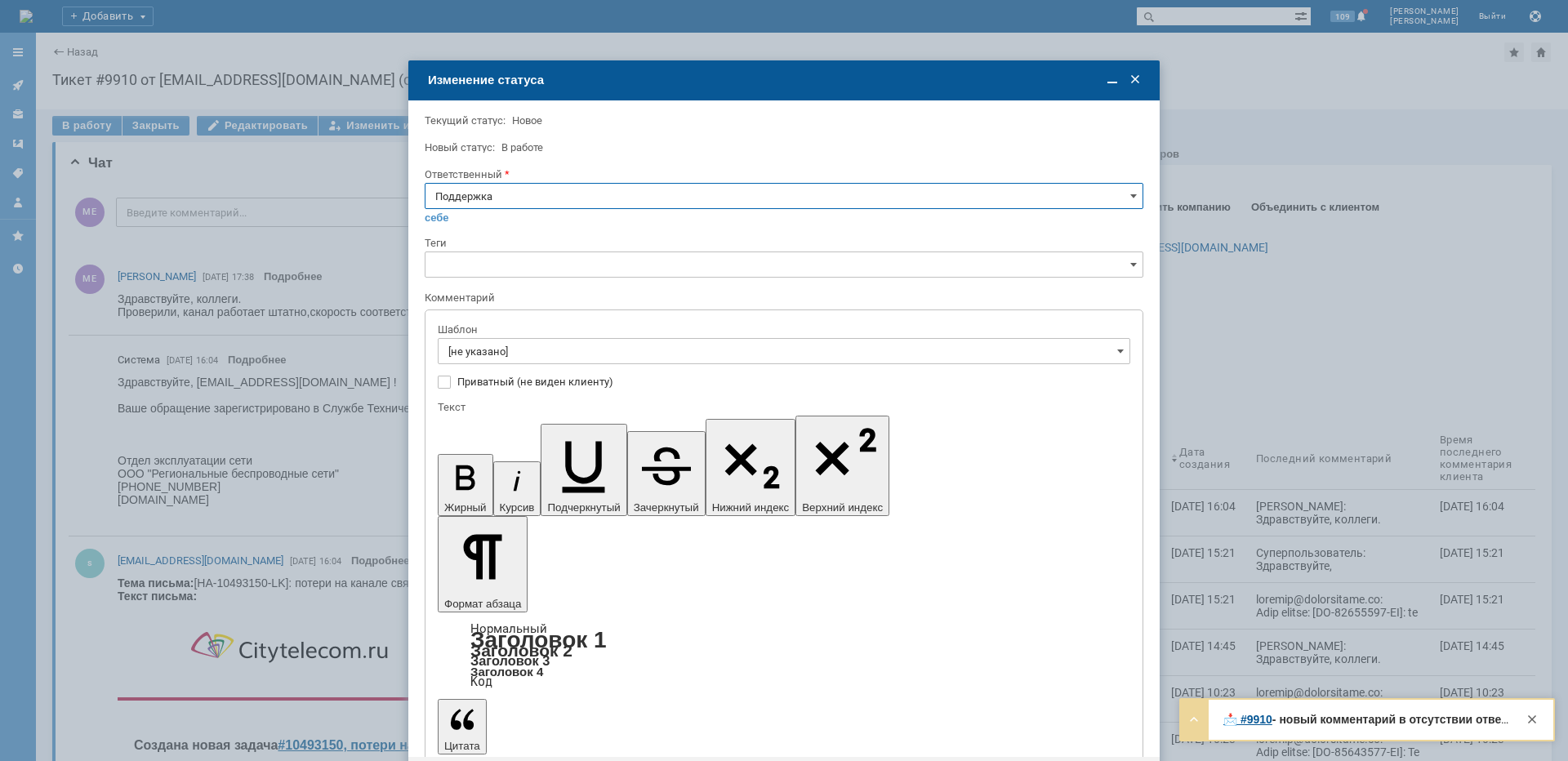
click at [569, 192] on input "Поддержка" at bounding box center [784, 196] width 718 height 26
drag, startPoint x: 501, startPoint y: 360, endPoint x: 498, endPoint y: 397, distance: 37.1
click at [500, 360] on span "[PERSON_NAME]" at bounding box center [784, 360] width 697 height 13
type input "[PERSON_NAME]"
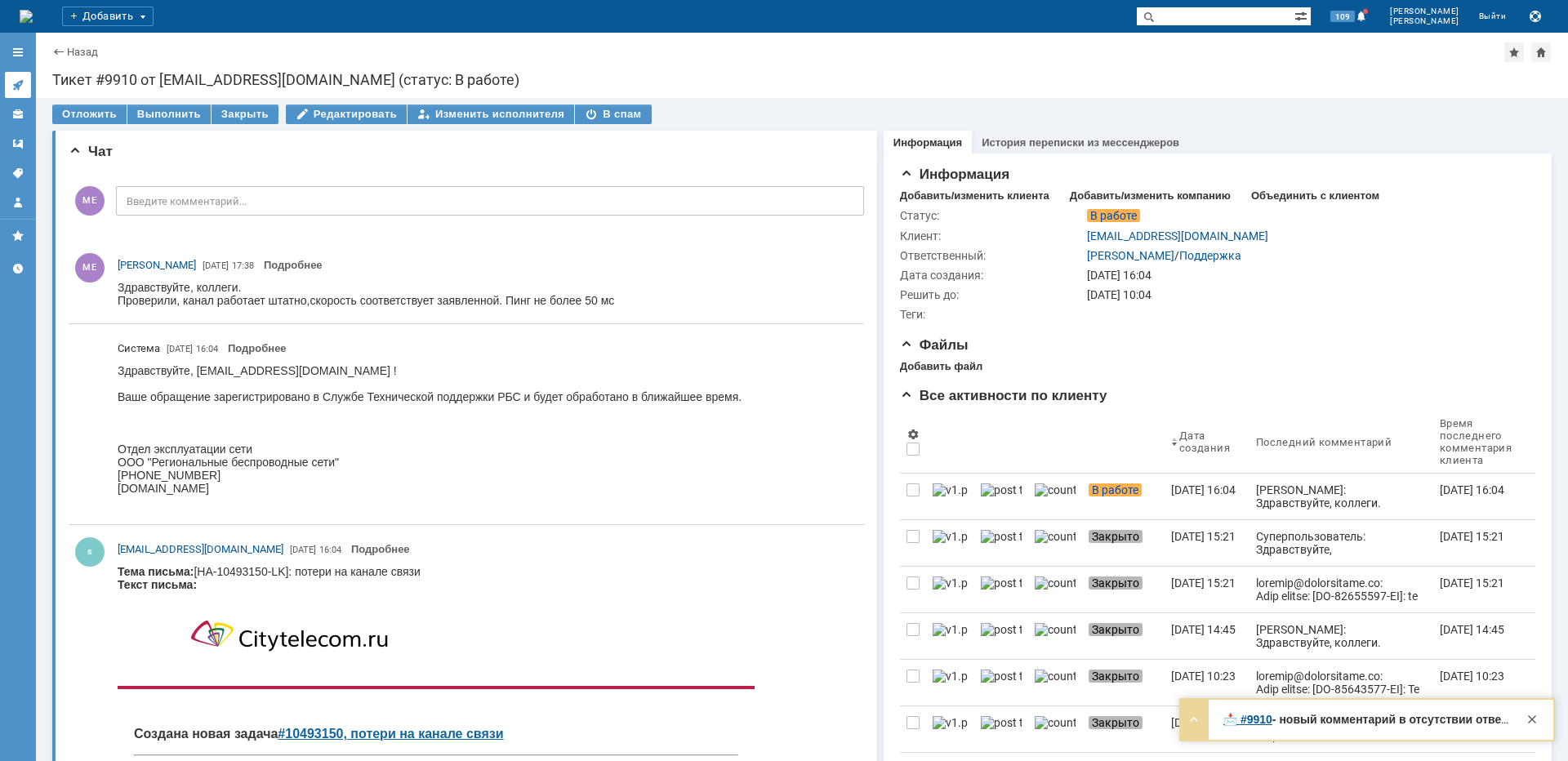
click at [8, 84] on link at bounding box center [18, 85] width 26 height 26
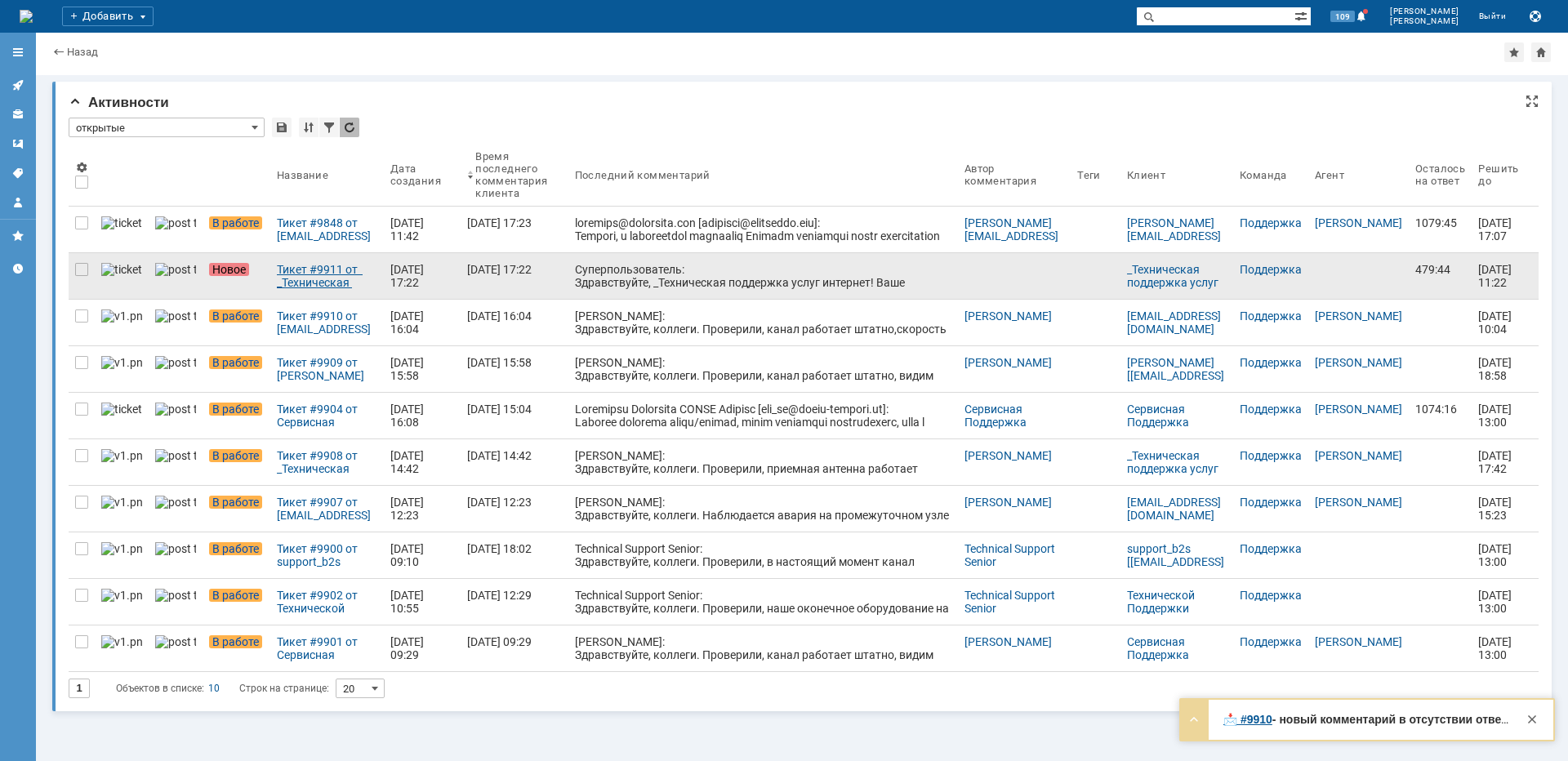
click at [286, 277] on div "Тикет #9911 от _Техническая поддержка услуг интернет [[EMAIL_ADDRESS][DOMAIN_NA…" at bounding box center [326, 276] width 100 height 26
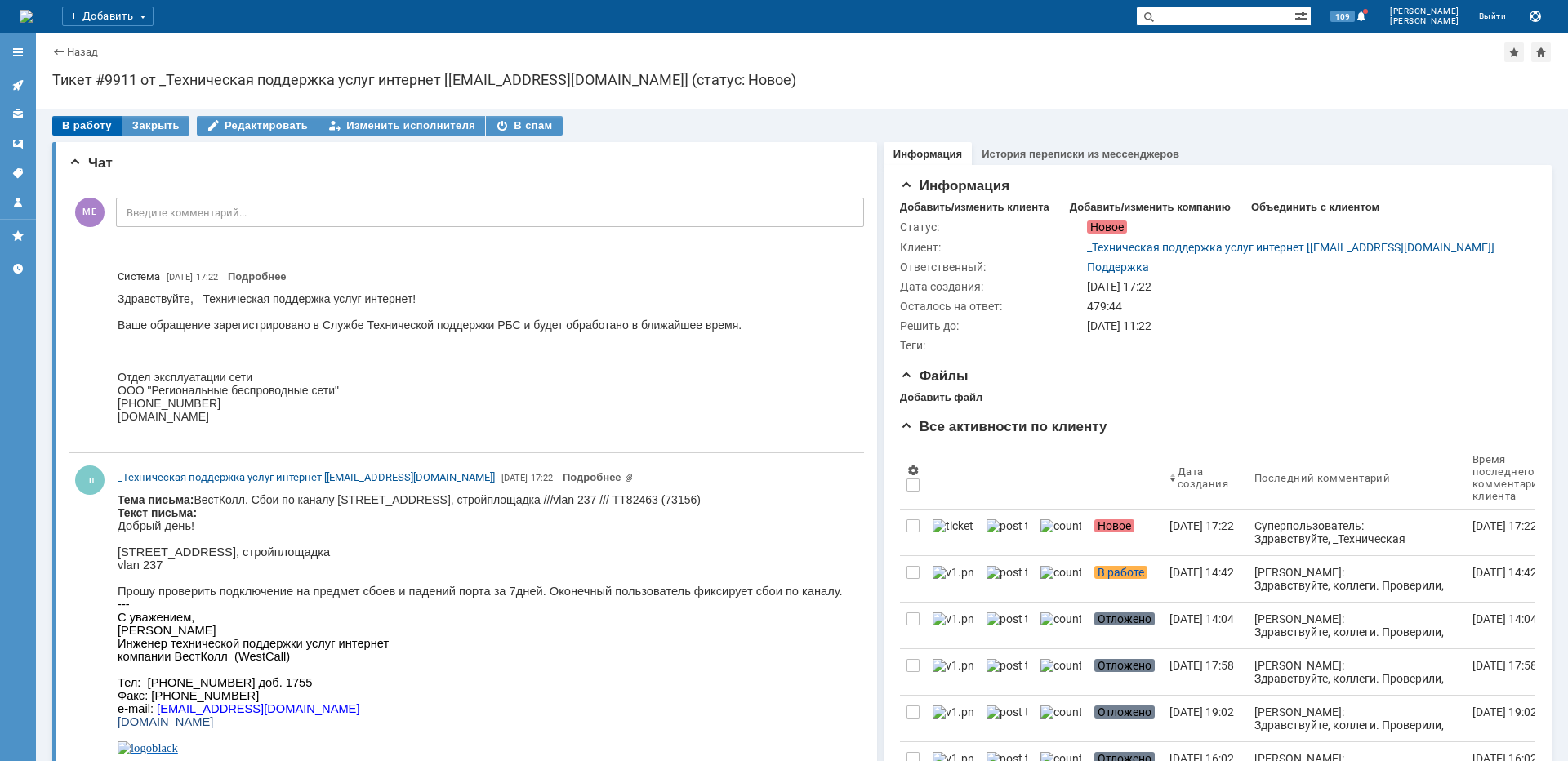
click at [98, 128] on div "В работу" at bounding box center [87, 125] width 70 height 20
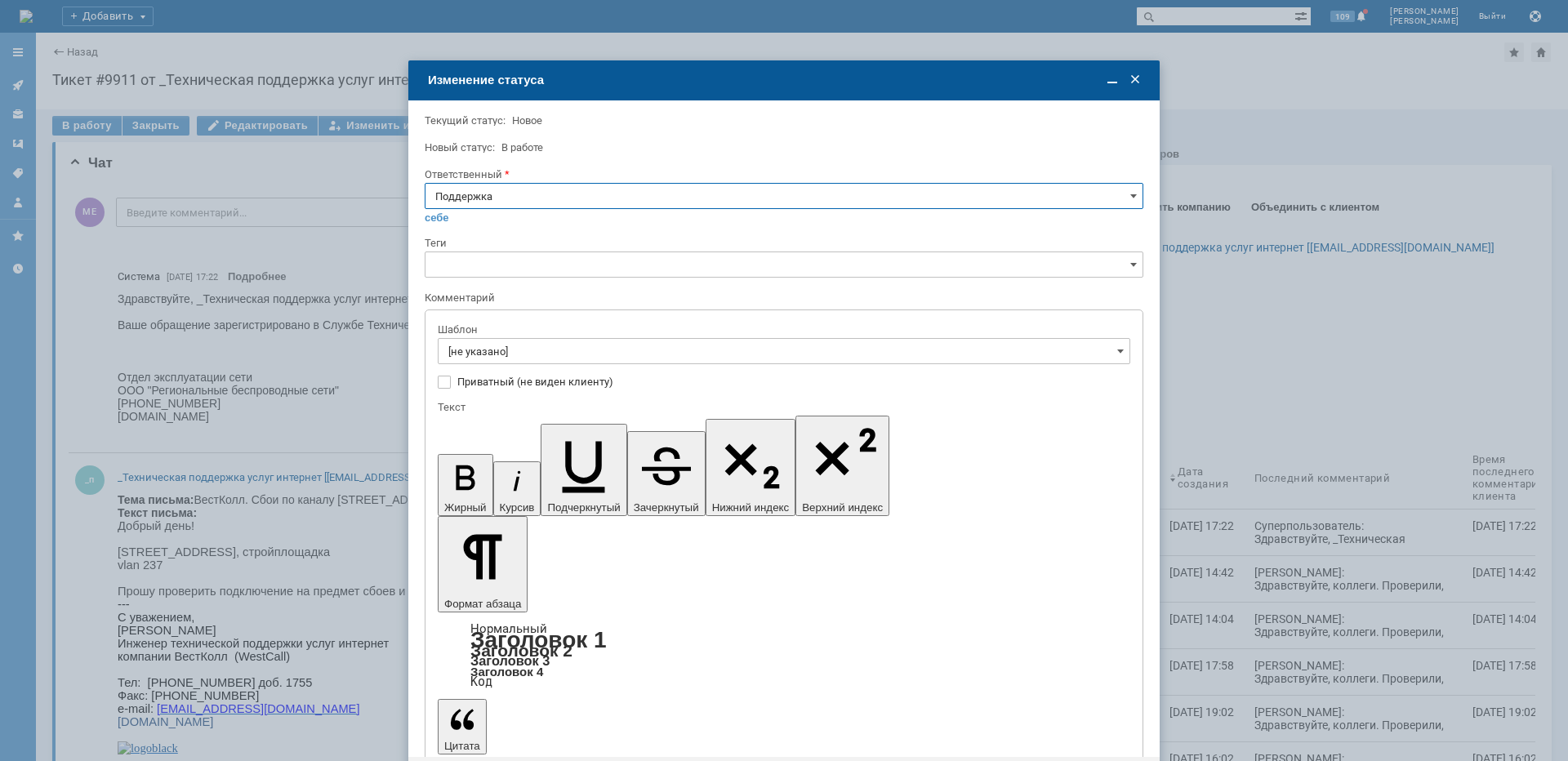
click at [510, 185] on input "Поддержка" at bounding box center [784, 196] width 718 height 26
click at [509, 195] on input "Поддержка" at bounding box center [784, 196] width 718 height 26
click at [503, 361] on span "[PERSON_NAME]" at bounding box center [784, 360] width 697 height 13
type input "[PERSON_NAME]"
click at [501, 349] on input "[не указано]" at bounding box center [784, 351] width 692 height 26
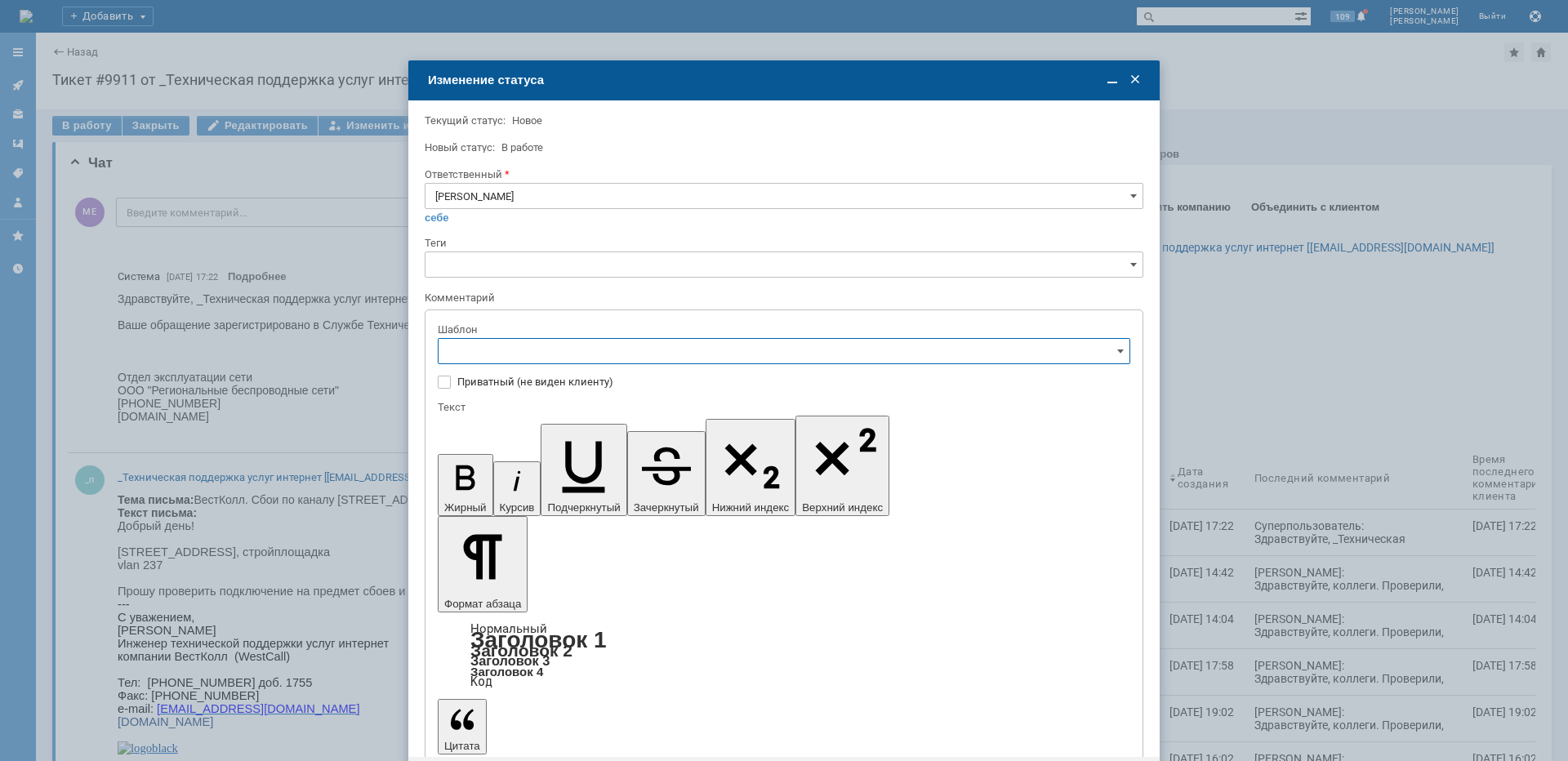
type input "[PERSON_NAME]"
click at [575, 451] on div "[операторы] штатно потерь нет" at bounding box center [784, 460] width 690 height 26
type input "[операторы] штатно потерь нет"
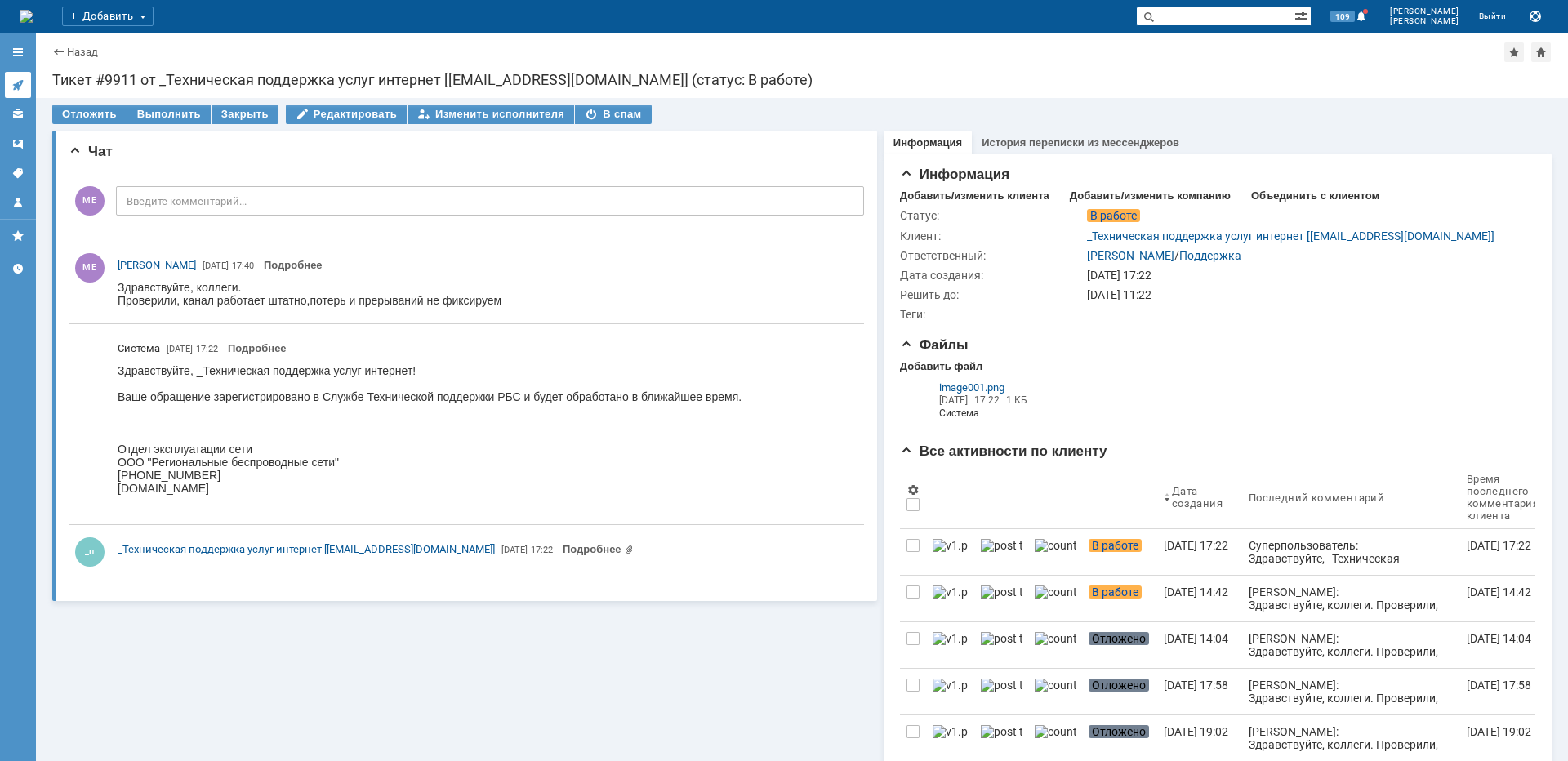
scroll to position [0, 0]
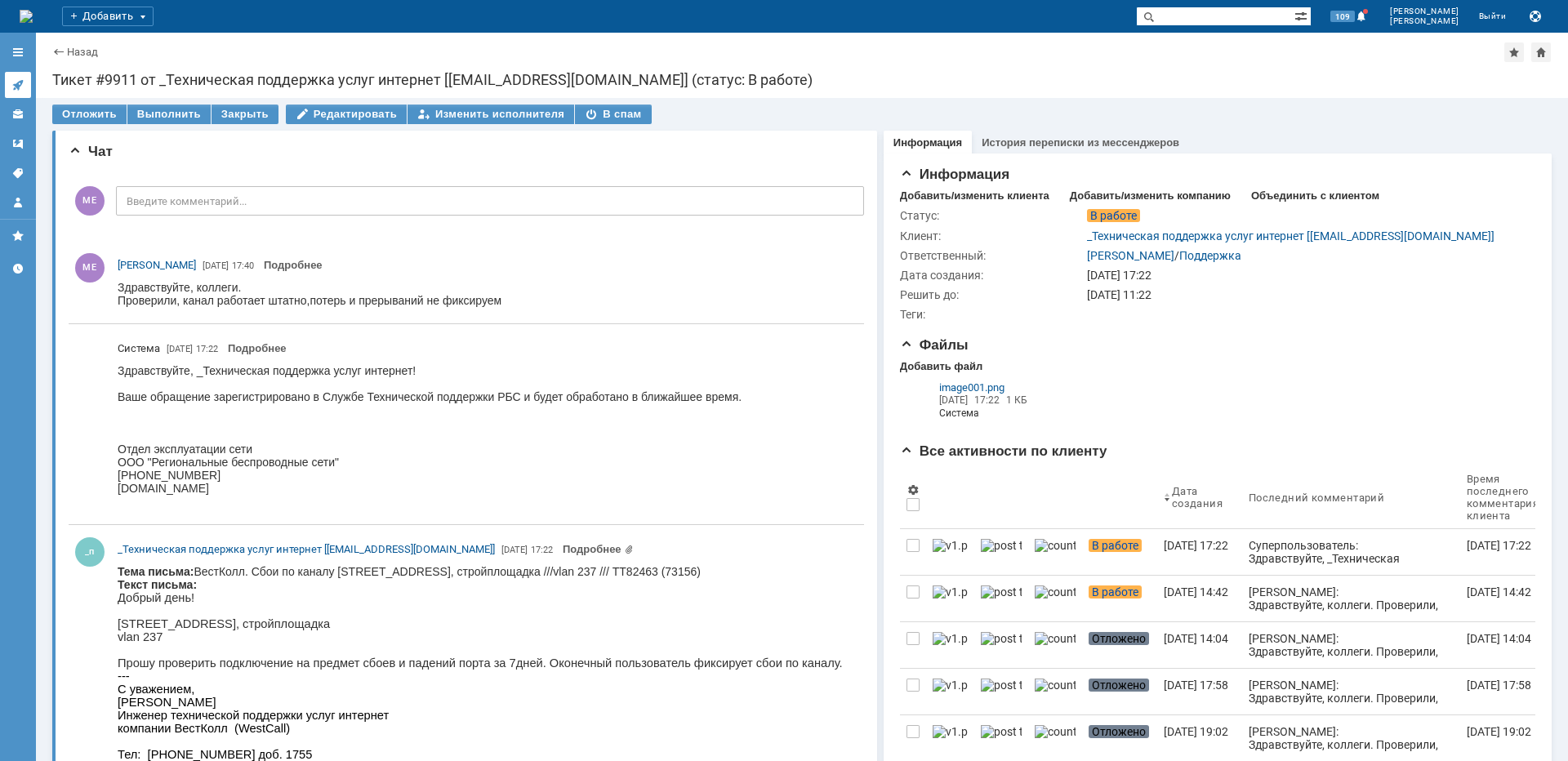
click at [15, 91] on icon at bounding box center [17, 84] width 13 height 13
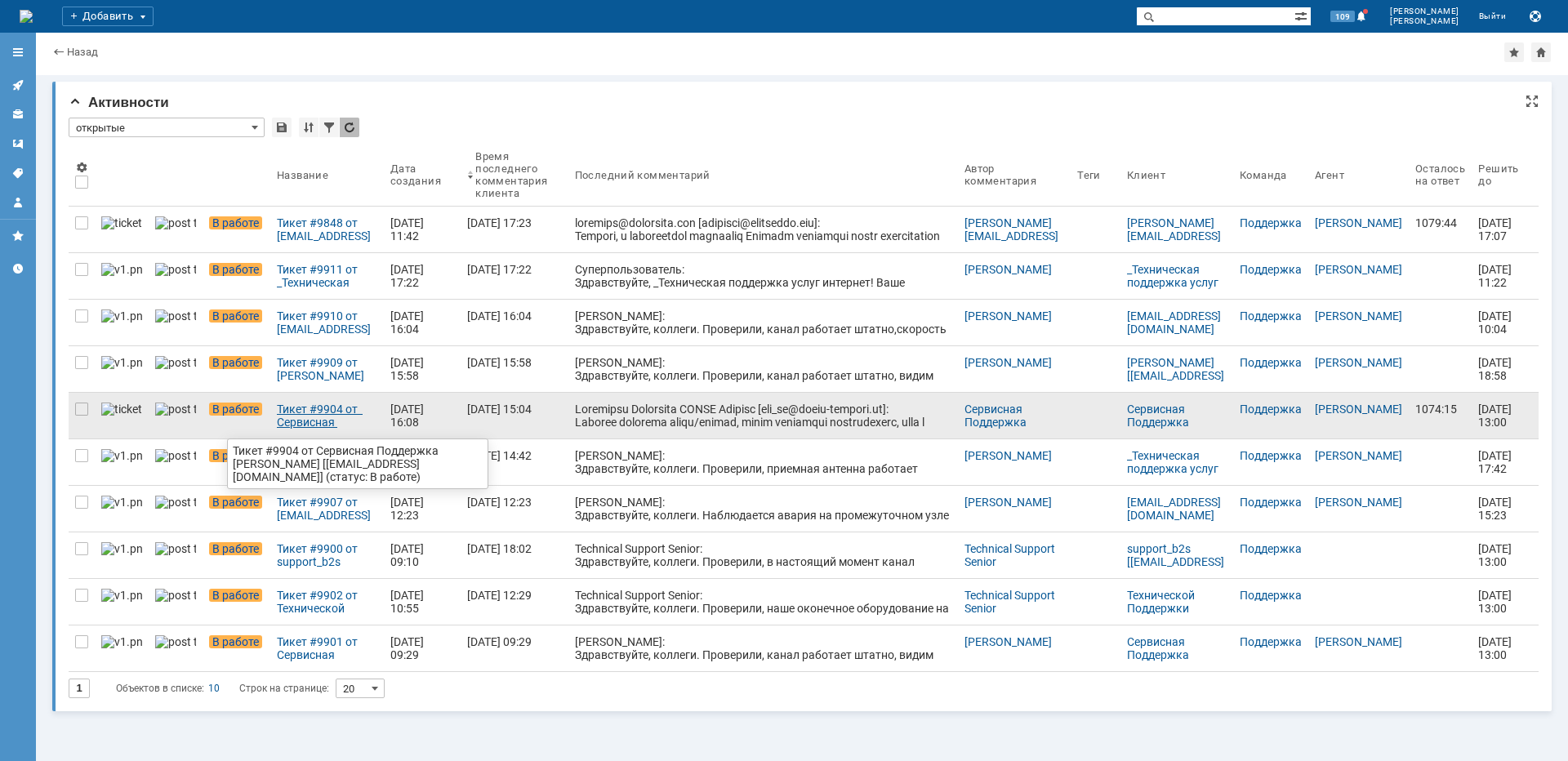
click at [306, 429] on link "Тикет #9904 от Сервисная Поддержка [PERSON_NAME] [[EMAIL_ADDRESS][DOMAIN_NAME]]…" at bounding box center [326, 415] width 113 height 46
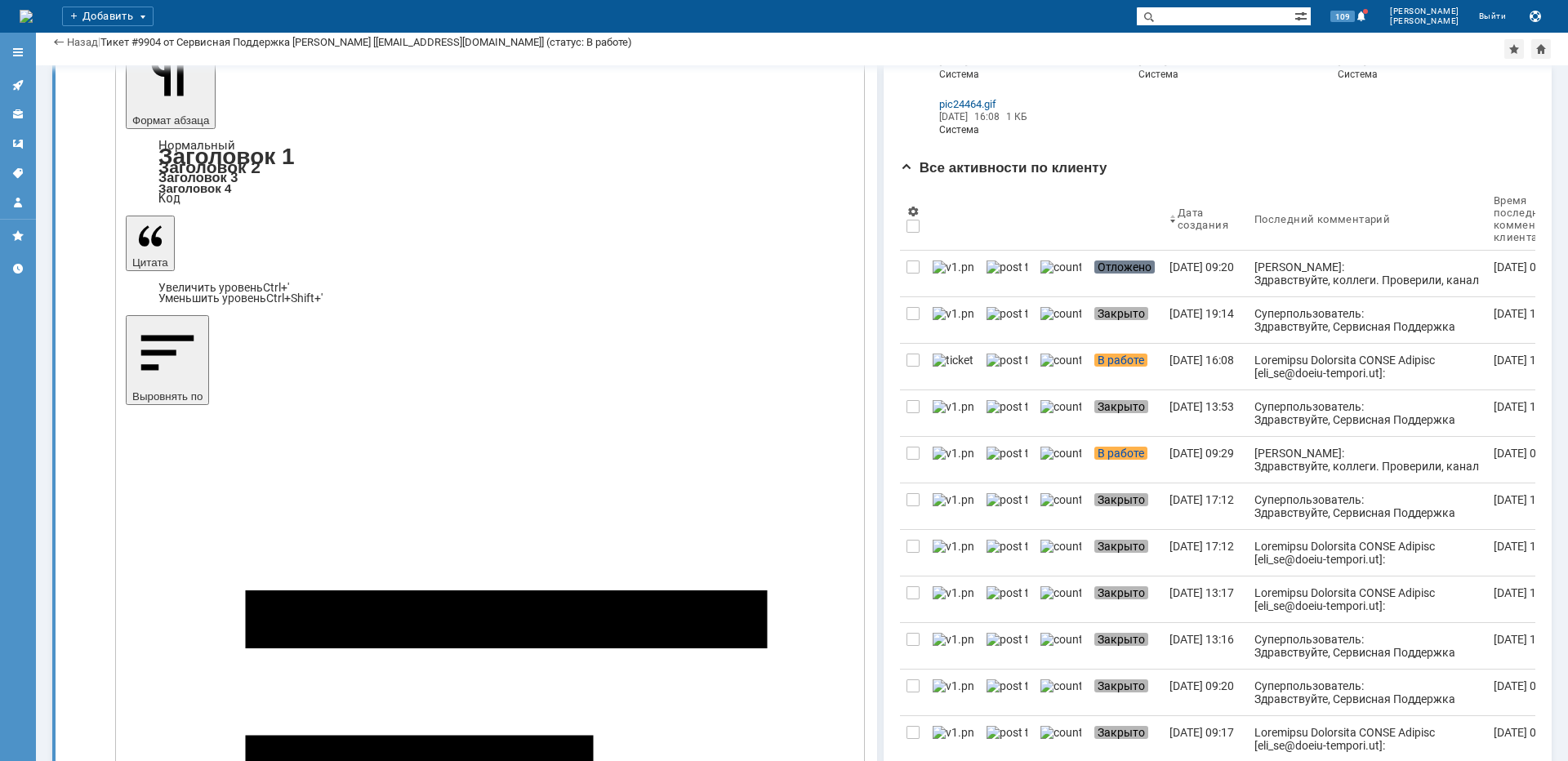
scroll to position [327, 0]
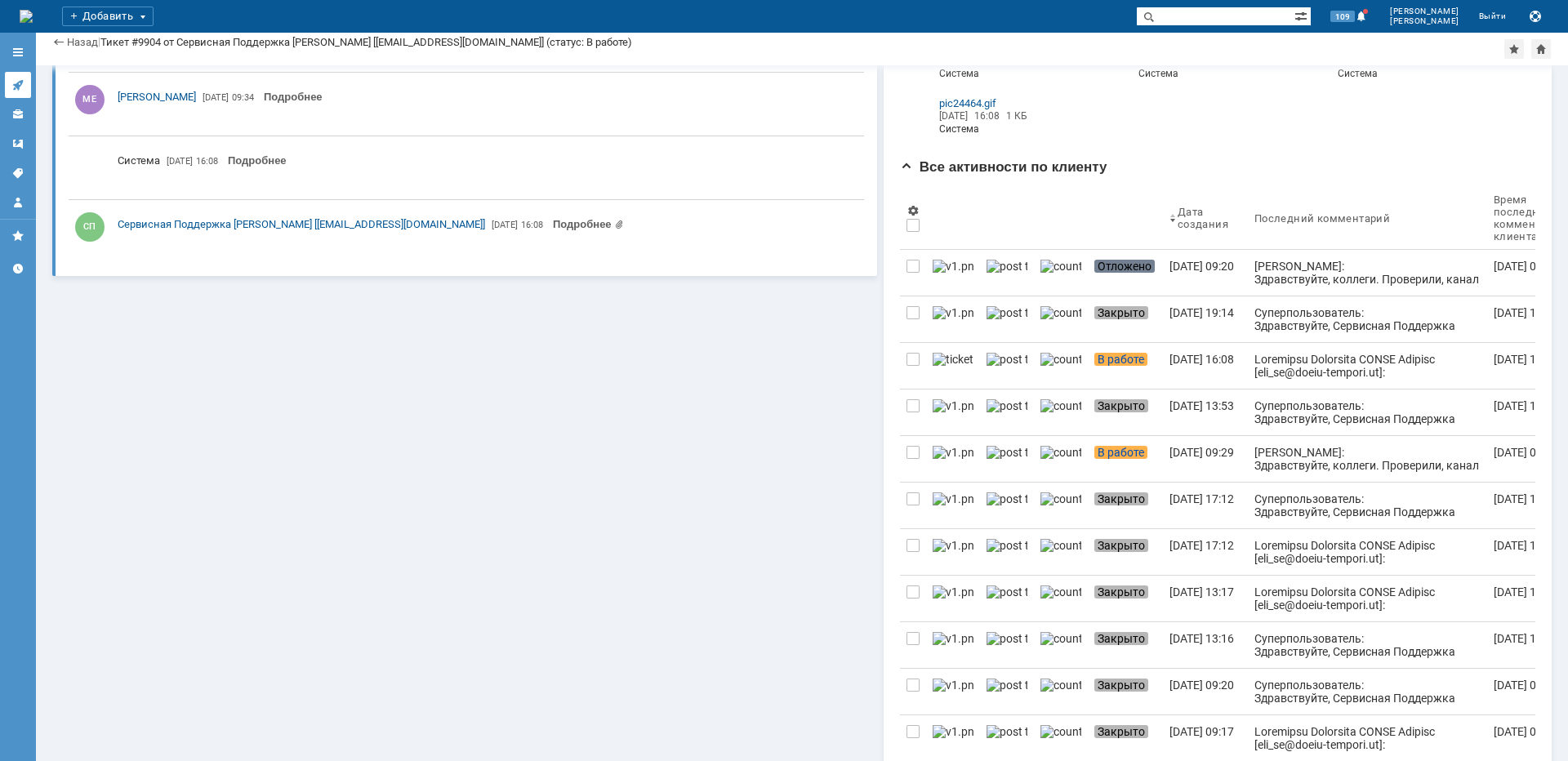
scroll to position [0, 0]
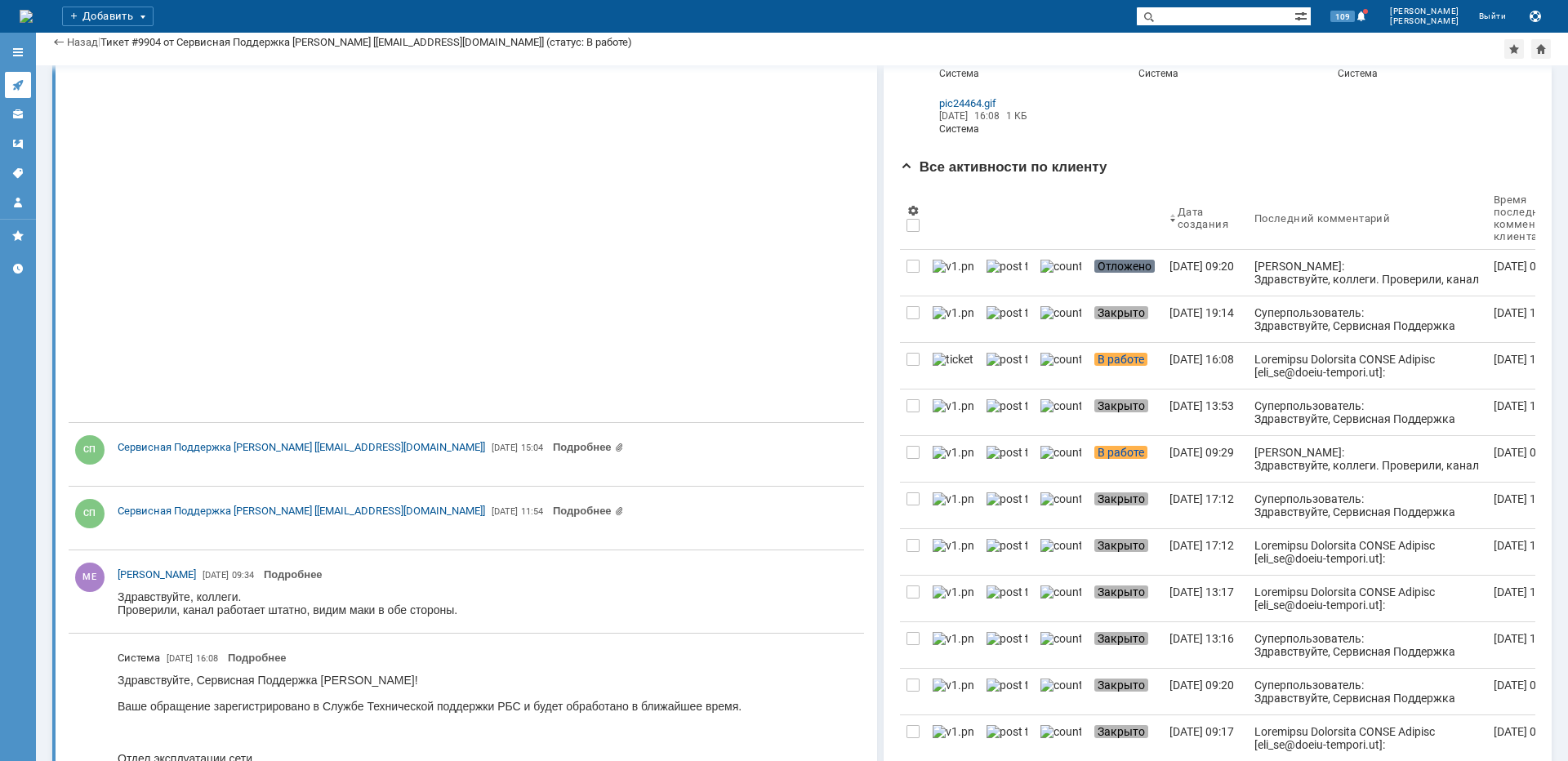
click at [24, 81] on icon at bounding box center [17, 84] width 13 height 13
